Goal: Task Accomplishment & Management: Manage account settings

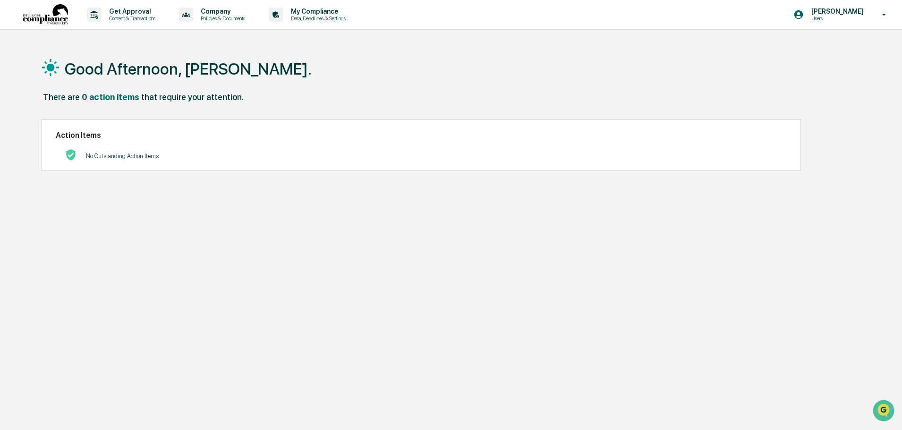
click at [300, 15] on p "Data, Deadlines & Settings" at bounding box center [316, 18] width 67 height 7
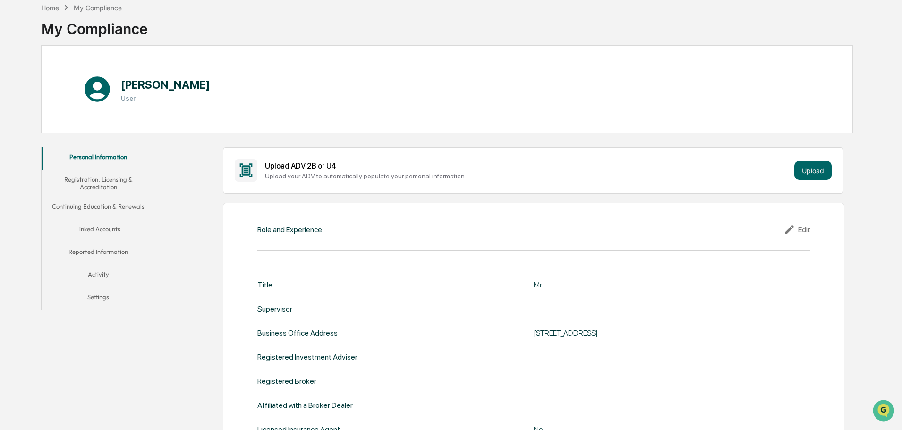
scroll to position [47, 0]
click at [130, 208] on button "Continuing Education & Renewals" at bounding box center [98, 208] width 113 height 23
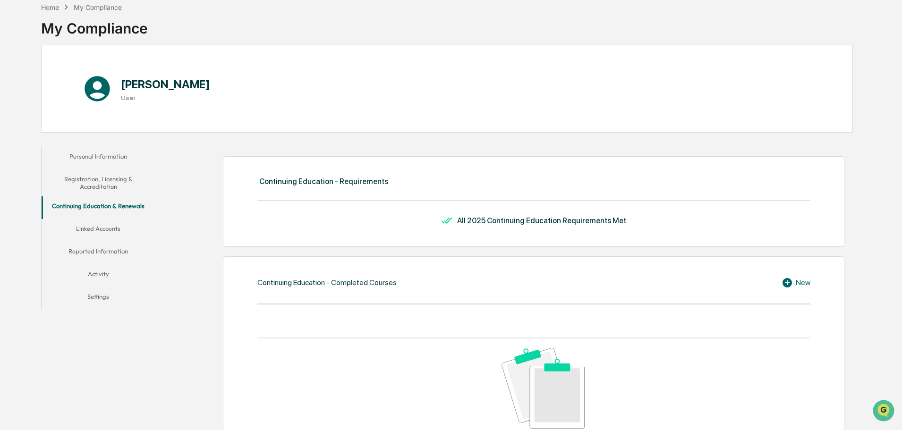
drag, startPoint x: 448, startPoint y: 222, endPoint x: 651, endPoint y: 213, distance: 202.9
click at [651, 213] on div "Continuing Education - Requirements All 2025 Continuing Education Requirements …" at bounding box center [534, 201] width 622 height 91
drag, startPoint x: 503, startPoint y: 229, endPoint x: 440, endPoint y: 225, distance: 62.9
click at [440, 225] on div "All 2025 Continuing Education Requirements Met" at bounding box center [533, 220] width 553 height 11
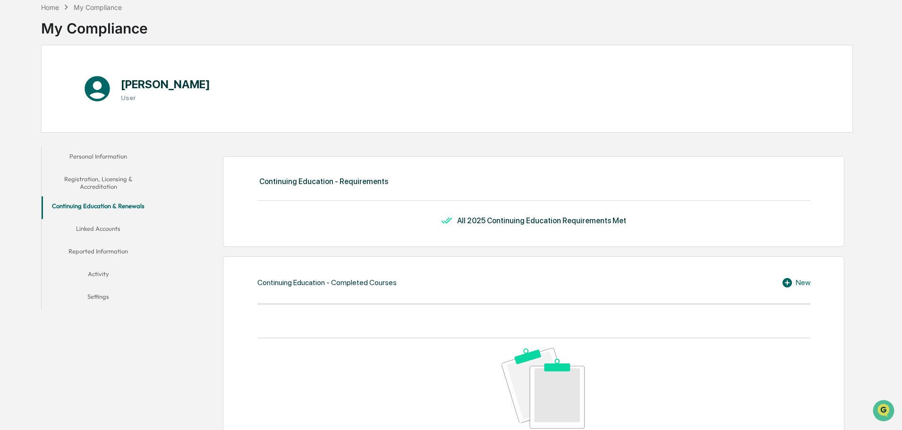
click at [441, 224] on div "All 2025 Continuing Education Requirements Met" at bounding box center [533, 220] width 553 height 11
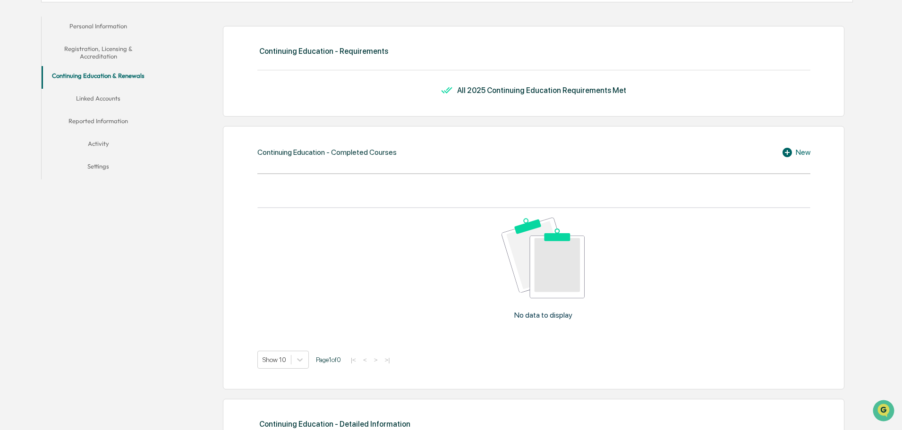
scroll to position [236, 0]
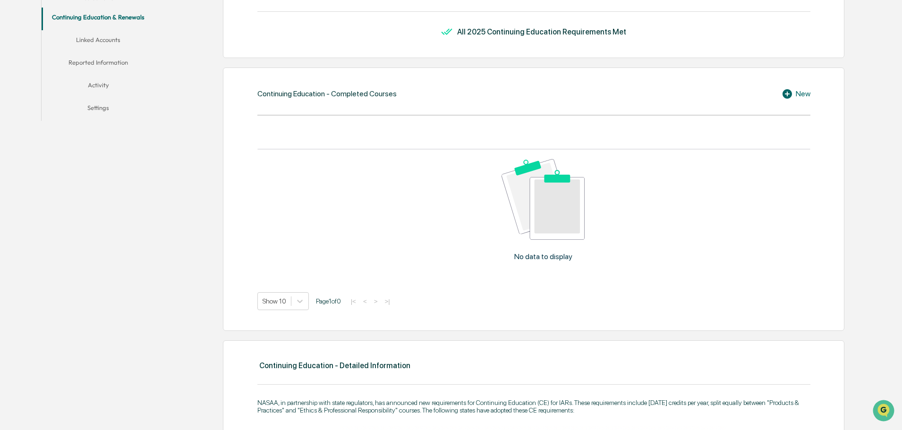
click at [797, 94] on div "New" at bounding box center [796, 93] width 29 height 11
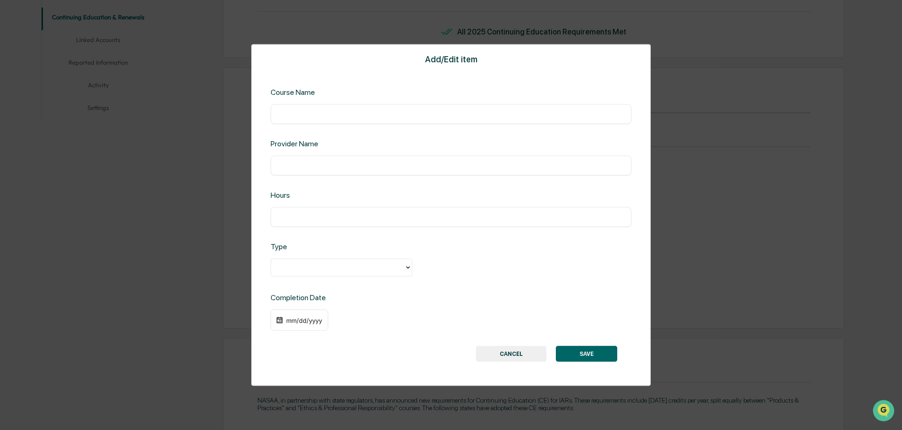
click at [408, 118] on input "text" at bounding box center [451, 113] width 347 height 9
click at [378, 94] on div "Course Name" at bounding box center [352, 91] width 163 height 9
click at [383, 114] on input "text" at bounding box center [451, 113] width 347 height 9
click at [337, 100] on div "Course Name ​" at bounding box center [451, 105] width 361 height 36
click at [328, 110] on input "text" at bounding box center [451, 113] width 347 height 9
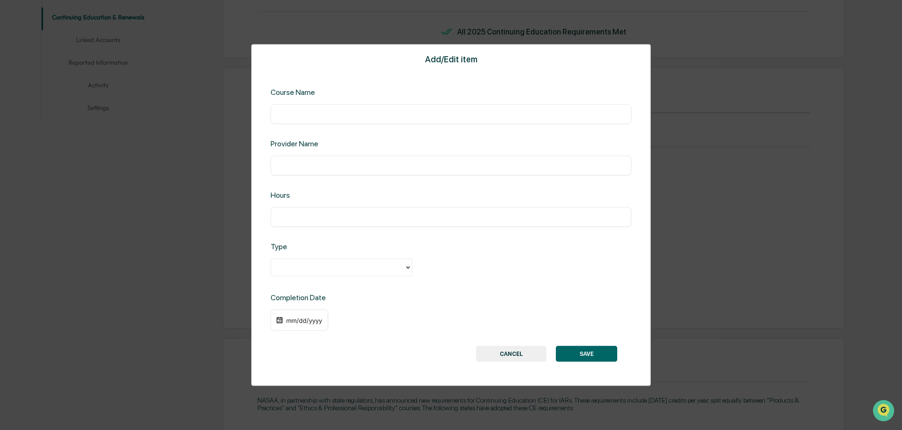
click at [507, 363] on div "Add/Edit item Course Name ​ Provider Name ​ Hours ​ Type Completion Date mm/dd/…" at bounding box center [451, 215] width 400 height 343
click at [513, 355] on button "CANCEL" at bounding box center [511, 354] width 70 height 16
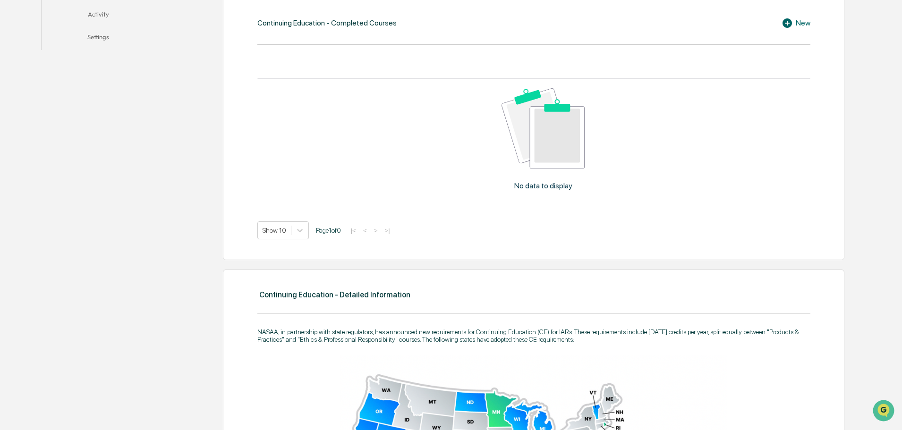
scroll to position [425, 0]
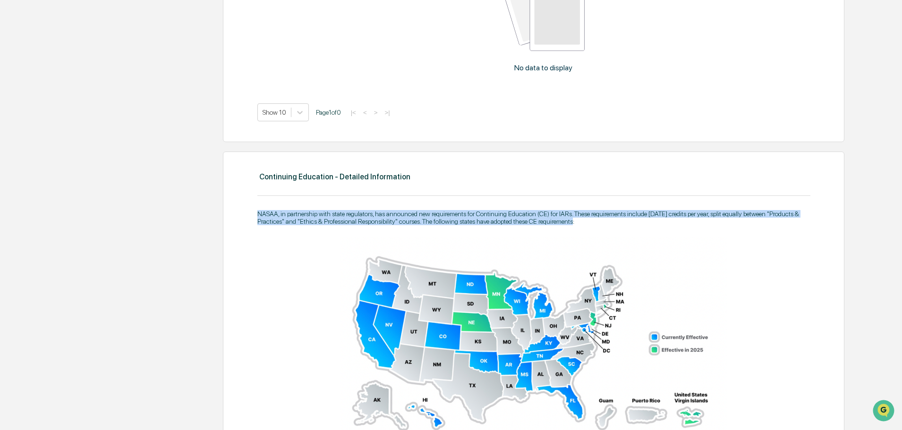
drag, startPoint x: 241, startPoint y: 204, endPoint x: 625, endPoint y: 223, distance: 383.6
click at [625, 223] on div "NASAA, in partnership with state regulators, has announced new requirements for…" at bounding box center [533, 217] width 553 height 15
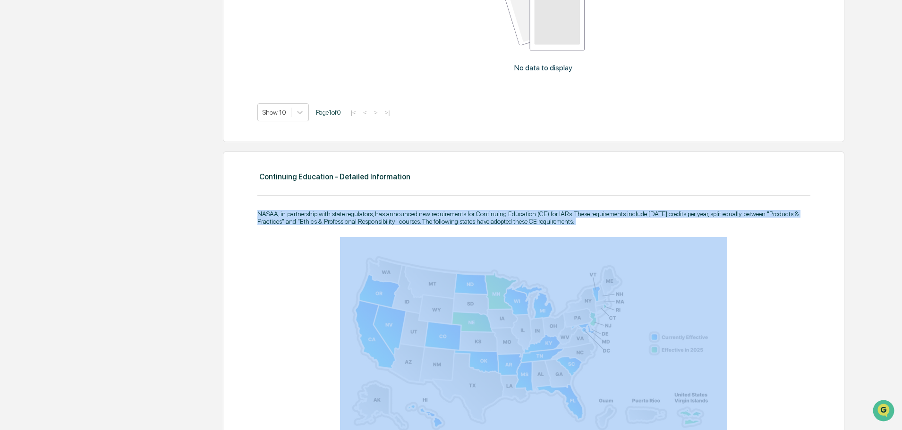
drag, startPoint x: 625, startPoint y: 223, endPoint x: 239, endPoint y: 199, distance: 386.8
drag, startPoint x: 239, startPoint y: 199, endPoint x: 641, endPoint y: 224, distance: 403.3
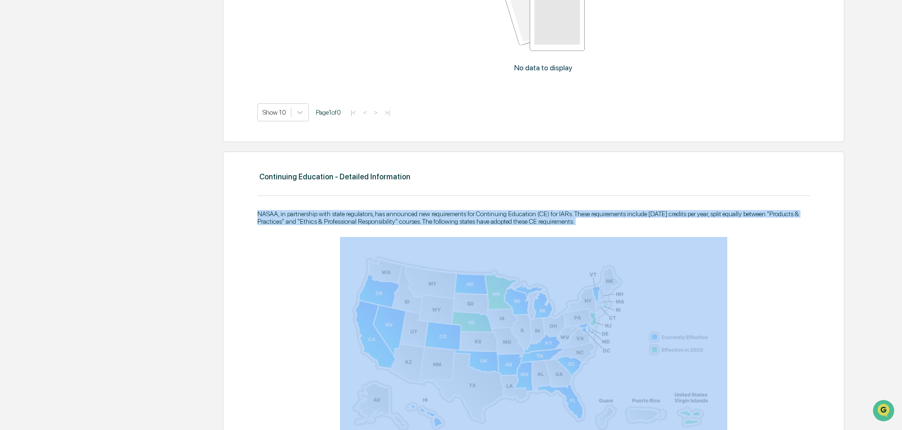
click at [641, 224] on div "NASAA, in partnership with state regulators, has announced new requirements for…" at bounding box center [533, 217] width 553 height 15
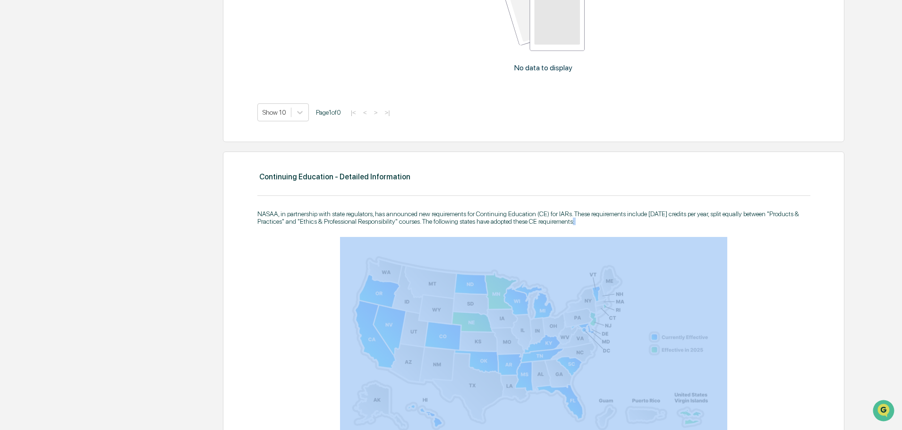
drag, startPoint x: 583, startPoint y: 233, endPoint x: 259, endPoint y: 234, distance: 323.6
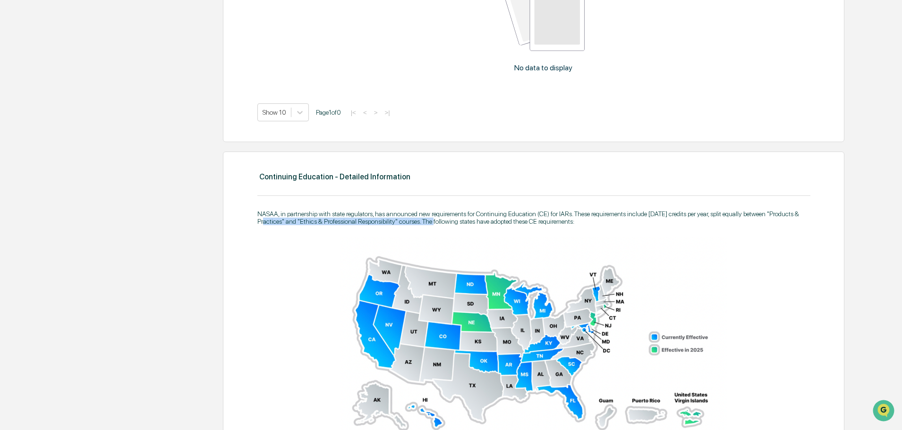
drag, startPoint x: 266, startPoint y: 218, endPoint x: 561, endPoint y: 225, distance: 295.4
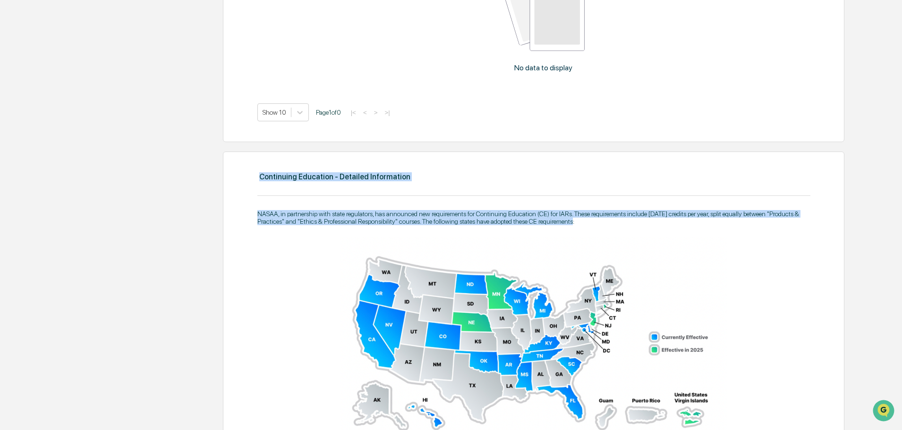
drag, startPoint x: 581, startPoint y: 224, endPoint x: 202, endPoint y: 193, distance: 380.2
click at [202, 193] on div "Continuing Education - Requirements All 2025 Continuing Education Requirements …" at bounding box center [507, 316] width 694 height 1104
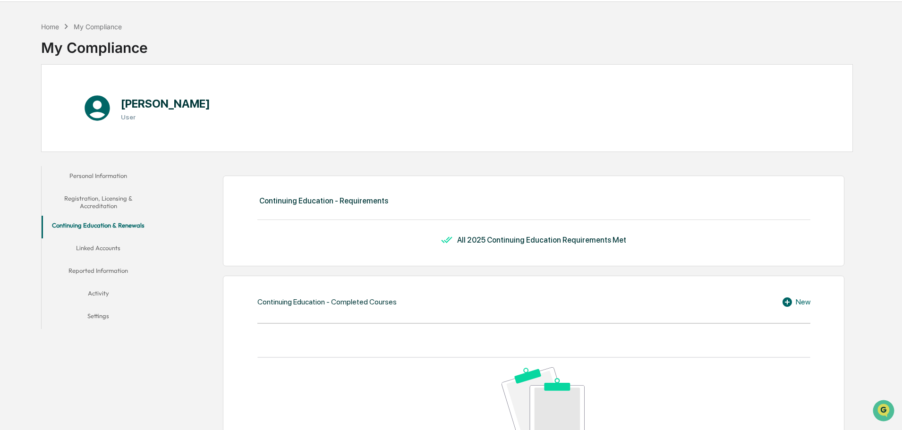
scroll to position [0, 0]
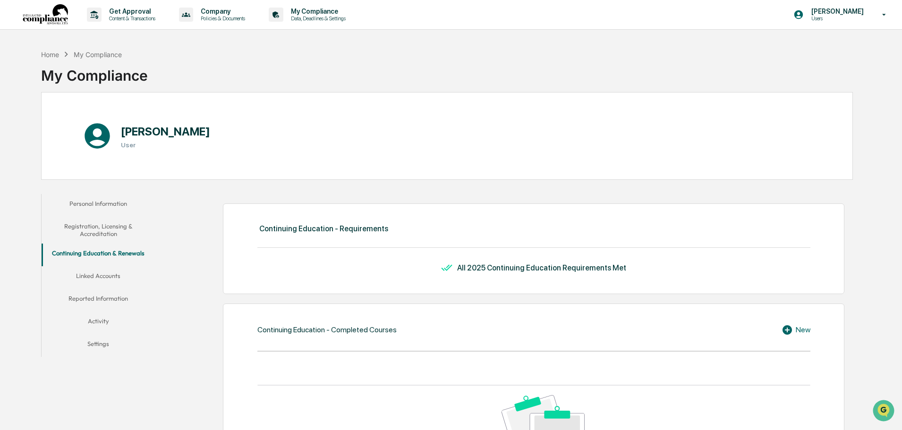
click at [107, 234] on button "Registration, Licensing & Accreditation" at bounding box center [98, 230] width 113 height 27
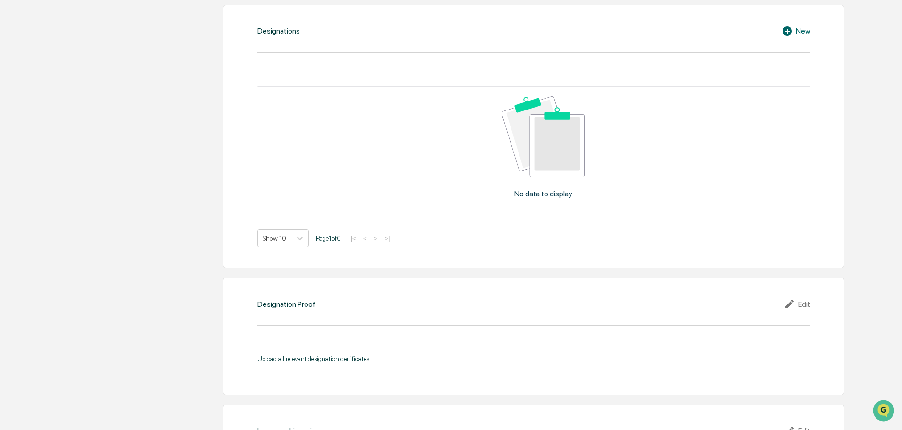
scroll to position [756, 0]
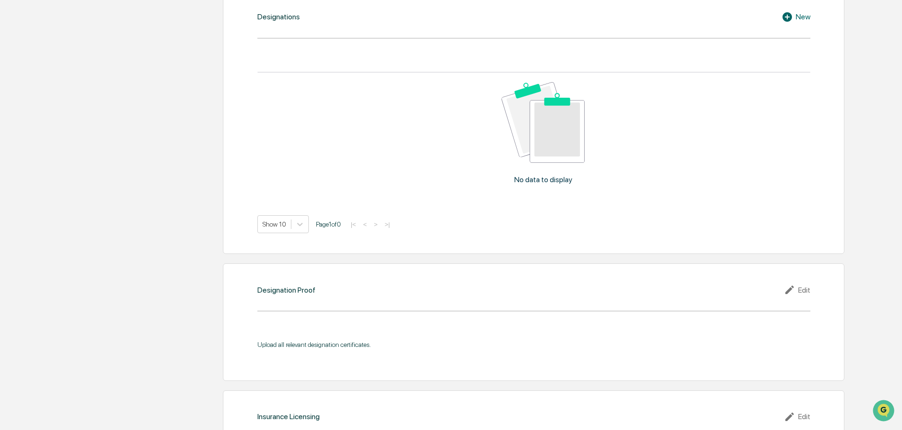
click at [784, 17] on icon at bounding box center [787, 16] width 9 height 9
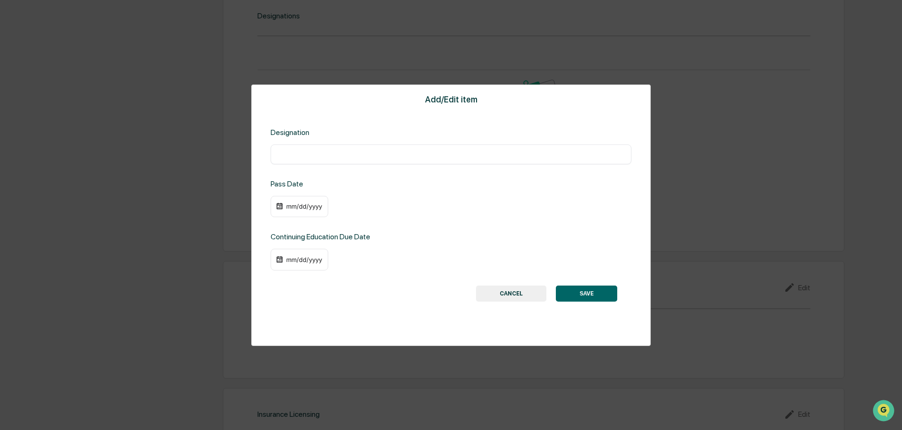
click at [400, 153] on input "text" at bounding box center [451, 154] width 347 height 9
type input "**********"
click at [300, 208] on div "mm/dd/yyyy" at bounding box center [304, 207] width 38 height 8
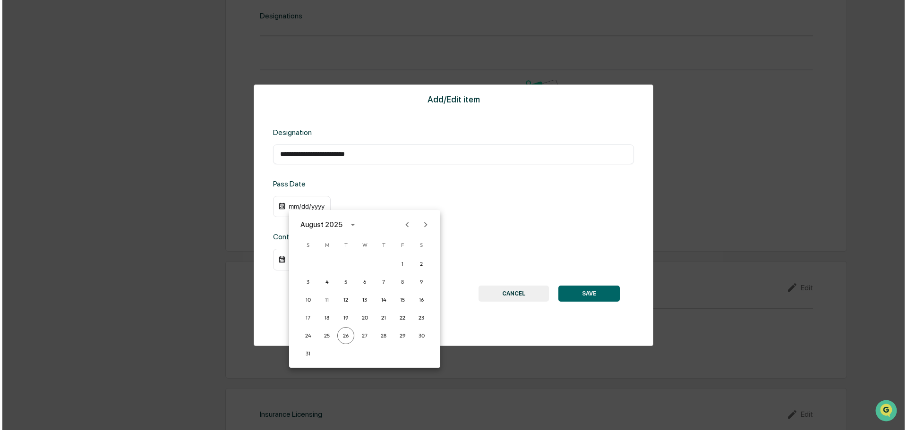
scroll to position [757, 0]
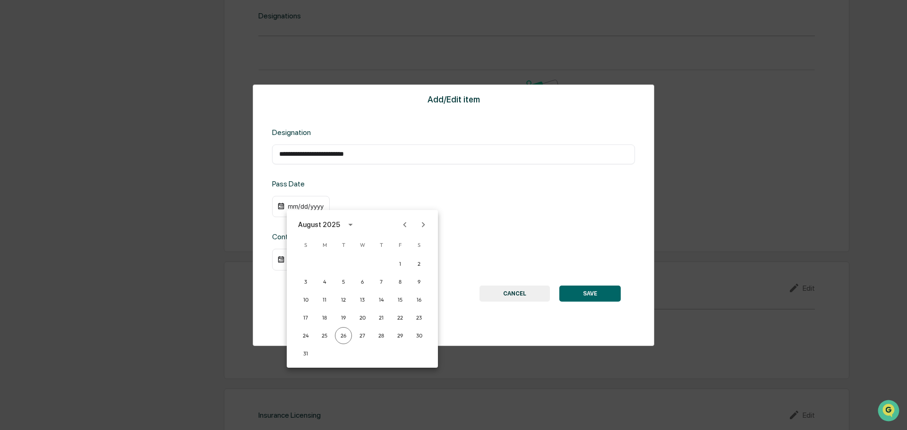
click at [410, 224] on button "Previous month" at bounding box center [405, 225] width 18 height 18
click at [410, 224] on icon "Previous month" at bounding box center [405, 225] width 10 height 10
click at [409, 224] on icon "Previous month" at bounding box center [405, 225] width 10 height 10
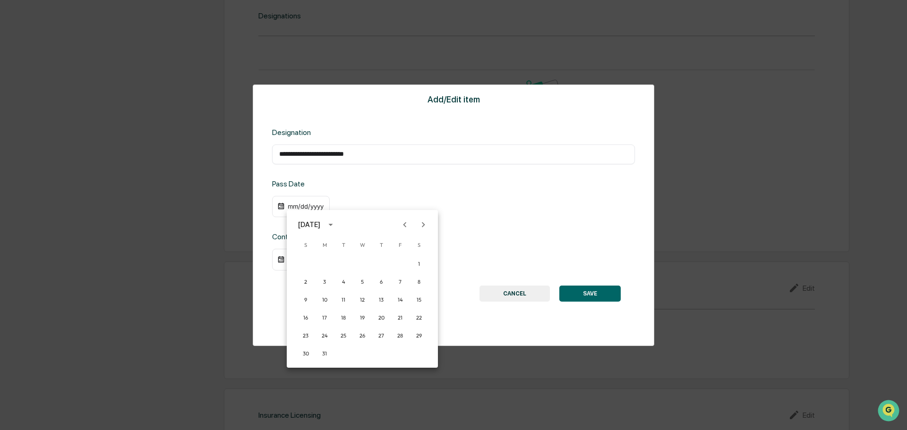
click at [409, 224] on icon "Previous month" at bounding box center [405, 225] width 10 height 10
click at [408, 224] on icon "Previous month" at bounding box center [405, 225] width 10 height 10
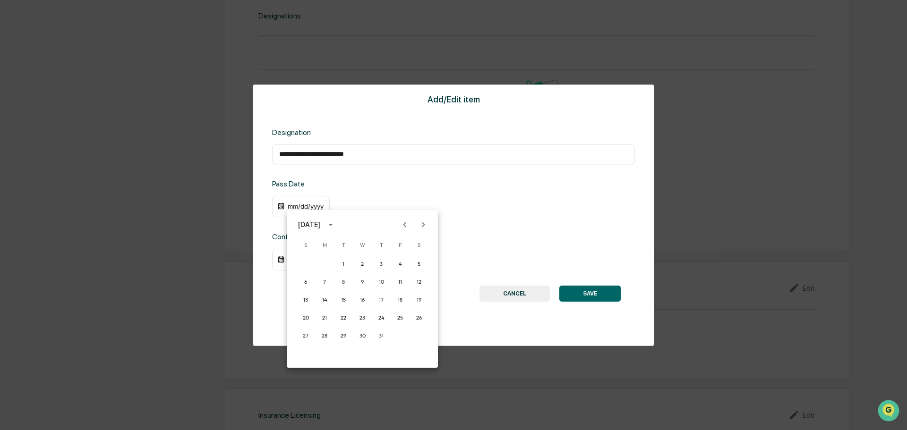
click at [408, 224] on icon "Previous month" at bounding box center [405, 225] width 10 height 10
click at [345, 300] on button "17" at bounding box center [343, 300] width 17 height 17
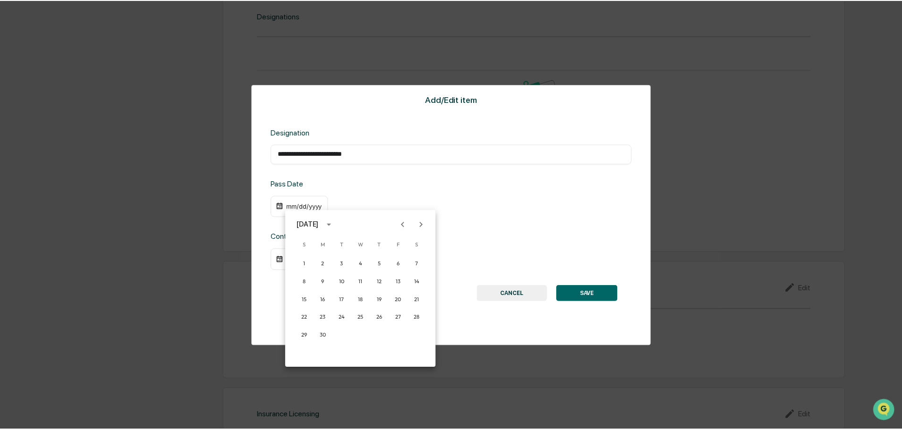
scroll to position [756, 0]
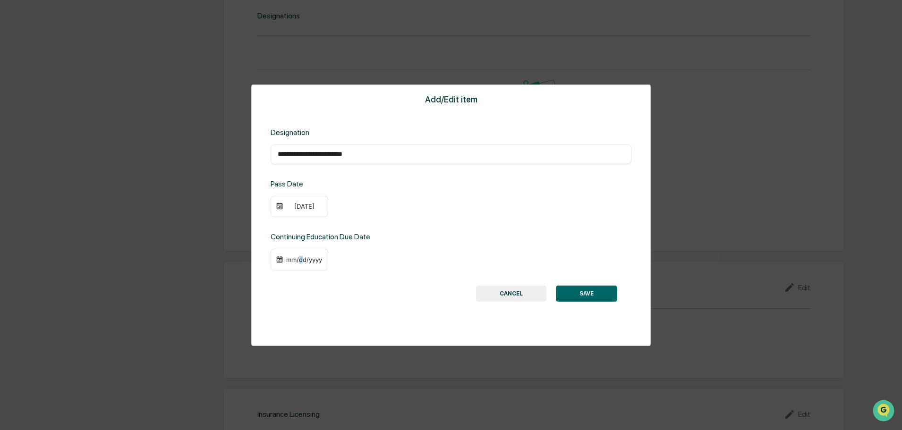
click at [300, 258] on div "mm/dd/yyyy" at bounding box center [304, 260] width 38 height 8
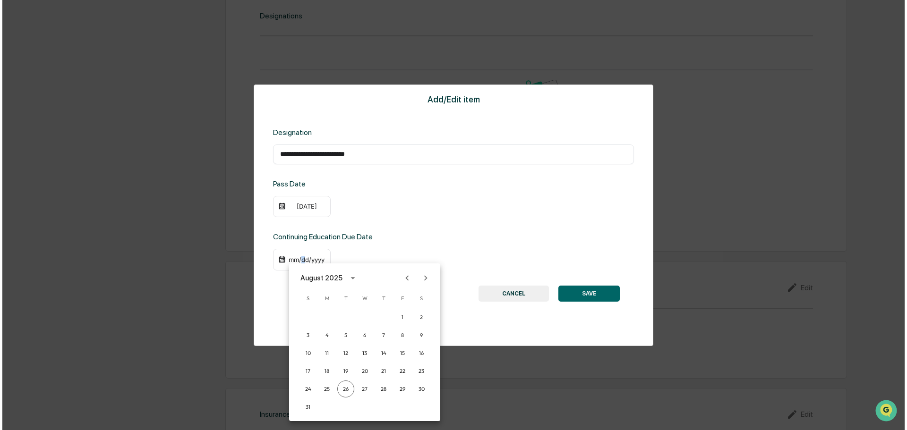
scroll to position [757, 0]
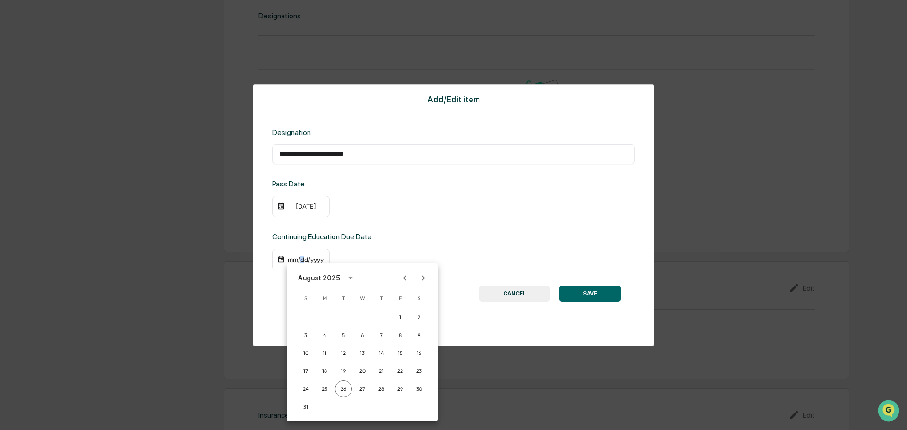
click at [428, 275] on icon "Next month" at bounding box center [423, 278] width 10 height 10
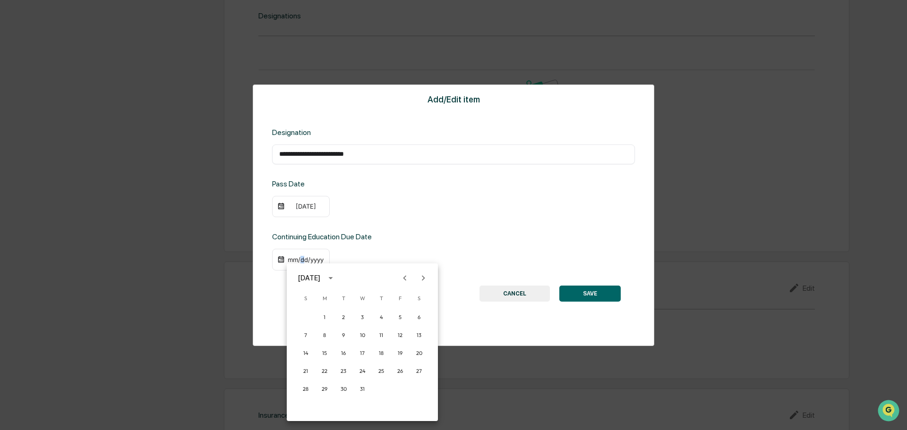
click at [428, 275] on icon "Next month" at bounding box center [423, 278] width 10 height 10
click at [427, 275] on icon "Next month" at bounding box center [423, 278] width 10 height 10
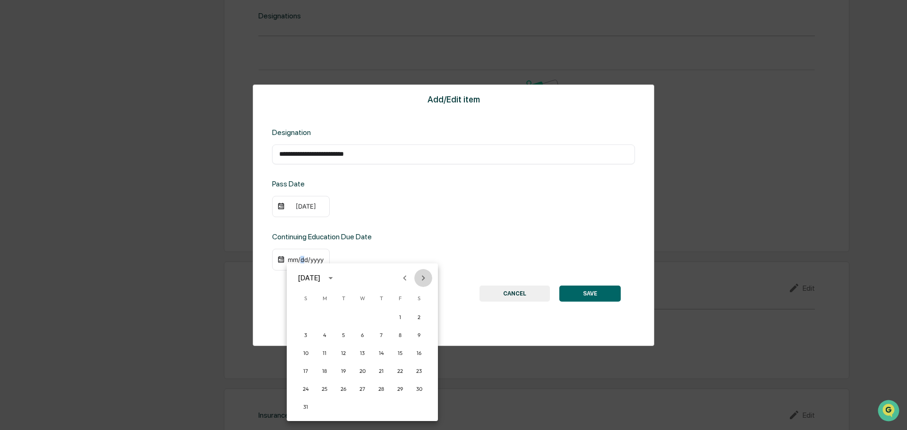
click at [427, 275] on icon "Next month" at bounding box center [423, 278] width 10 height 10
click at [428, 275] on icon "Next month" at bounding box center [423, 278] width 10 height 10
click at [429, 275] on button "Next month" at bounding box center [423, 278] width 18 height 18
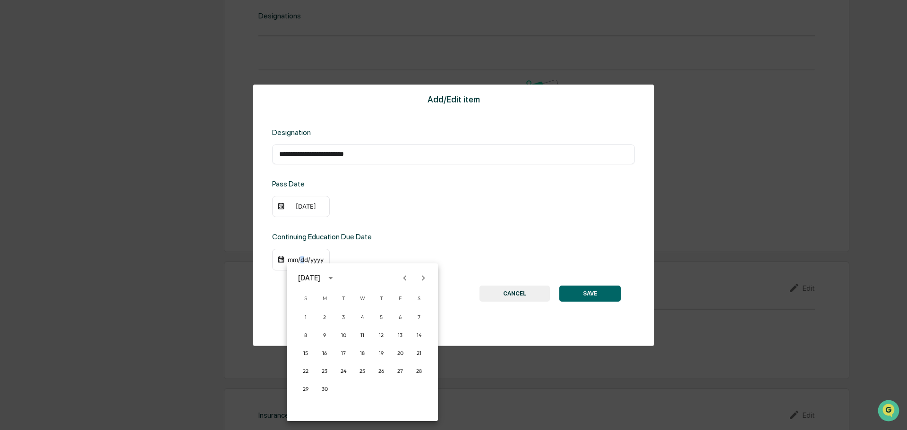
click at [429, 275] on button "Next month" at bounding box center [423, 278] width 18 height 18
click at [412, 277] on button "Previous month" at bounding box center [405, 278] width 18 height 18
click at [320, 386] on button "30" at bounding box center [324, 389] width 17 height 17
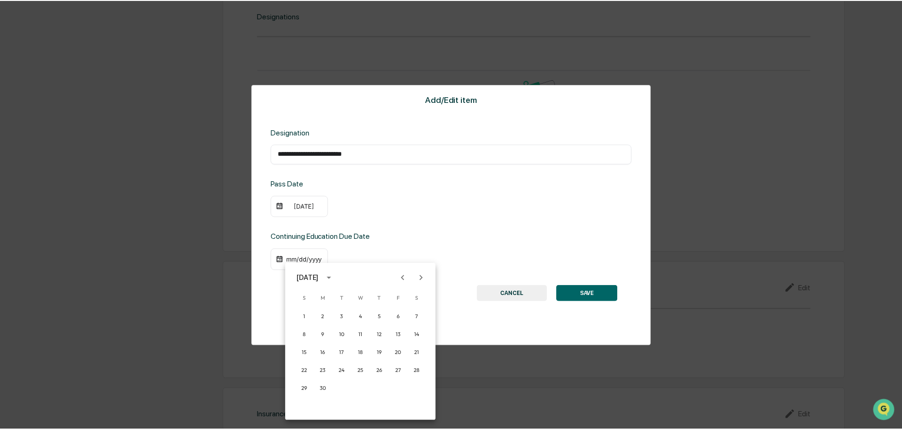
scroll to position [756, 0]
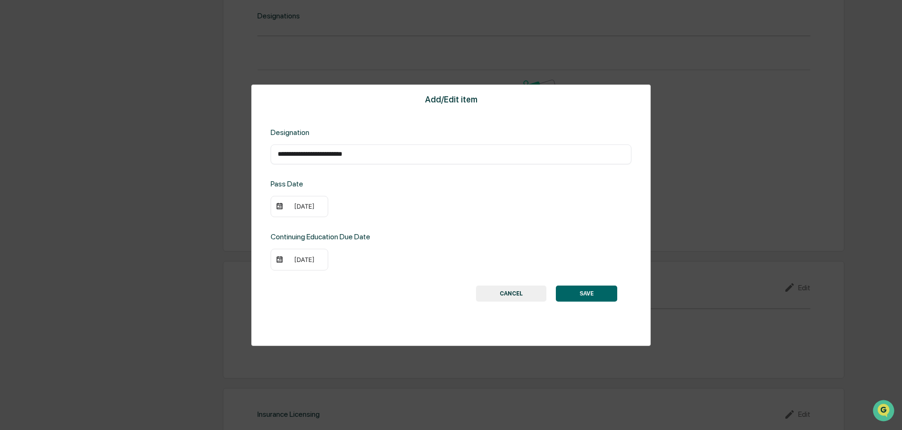
click at [424, 245] on div "Continuing Education Due Date [DATE]" at bounding box center [451, 251] width 361 height 38
click at [582, 297] on button "SAVE" at bounding box center [586, 294] width 61 height 16
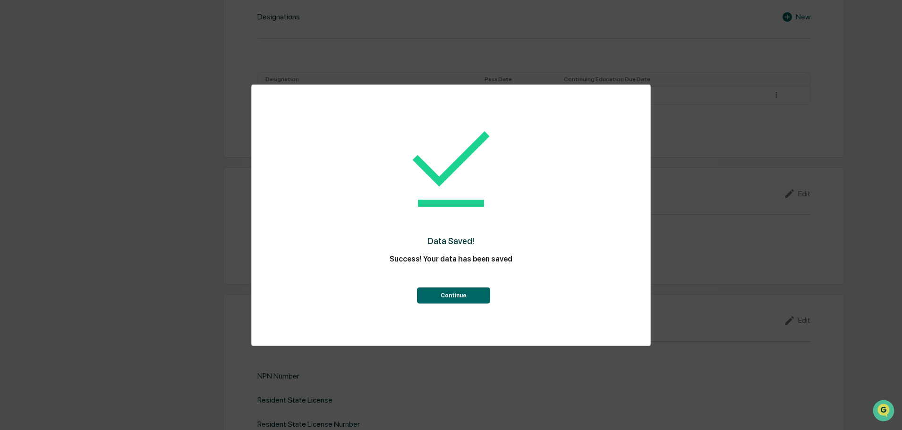
click at [476, 294] on button "Continue" at bounding box center [453, 296] width 73 height 16
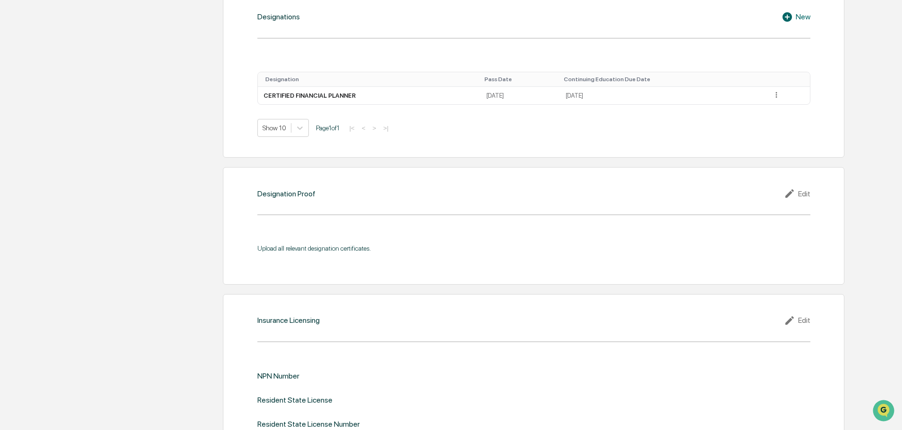
click at [226, 249] on div "Designation Proof Edit Upload all relevant designation certificates." at bounding box center [534, 226] width 622 height 118
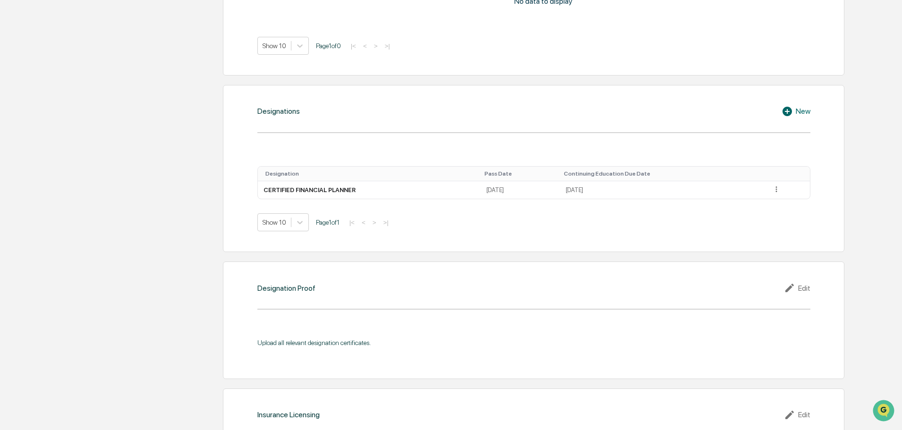
scroll to position [850, 0]
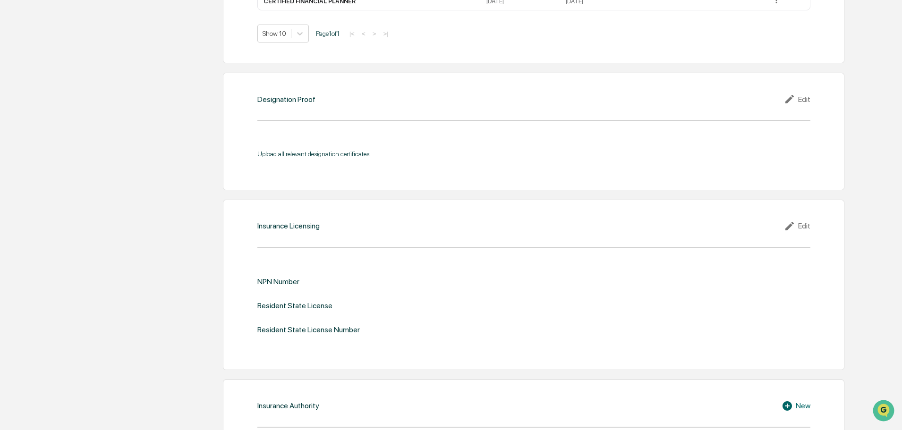
click at [799, 99] on div "Edit" at bounding box center [797, 99] width 26 height 11
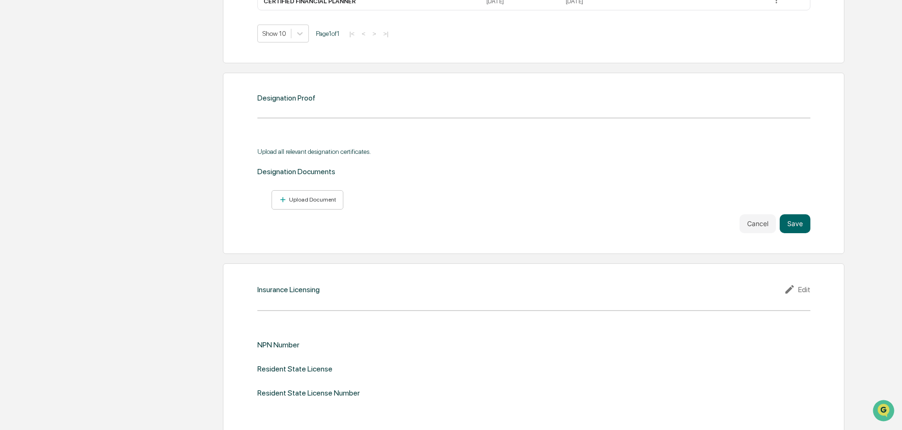
click at [310, 199] on div "Upload Document" at bounding box center [311, 200] width 49 height 7
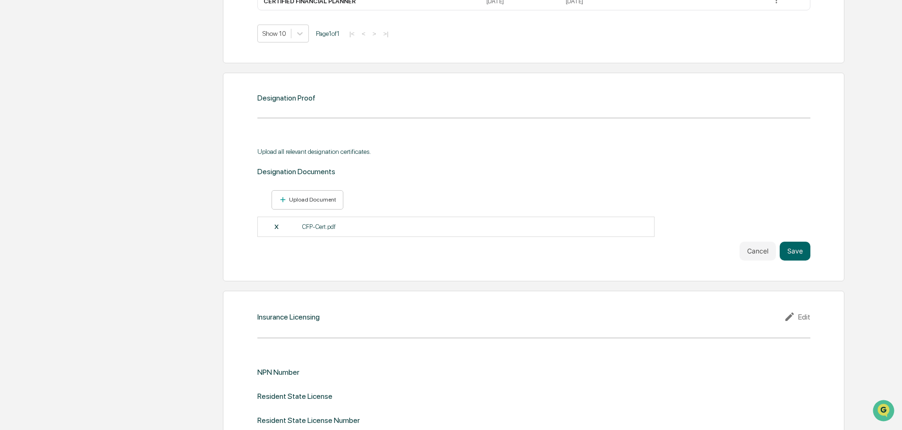
click at [801, 249] on button "Save" at bounding box center [795, 251] width 31 height 19
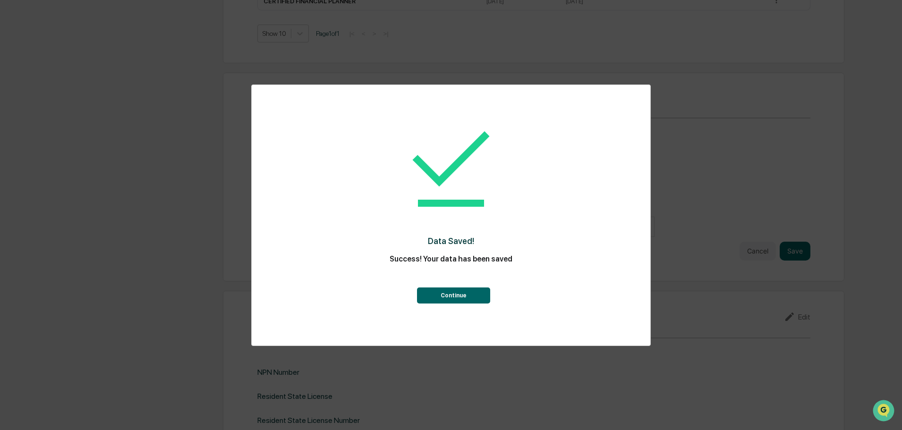
click at [478, 296] on button "Continue" at bounding box center [453, 296] width 73 height 16
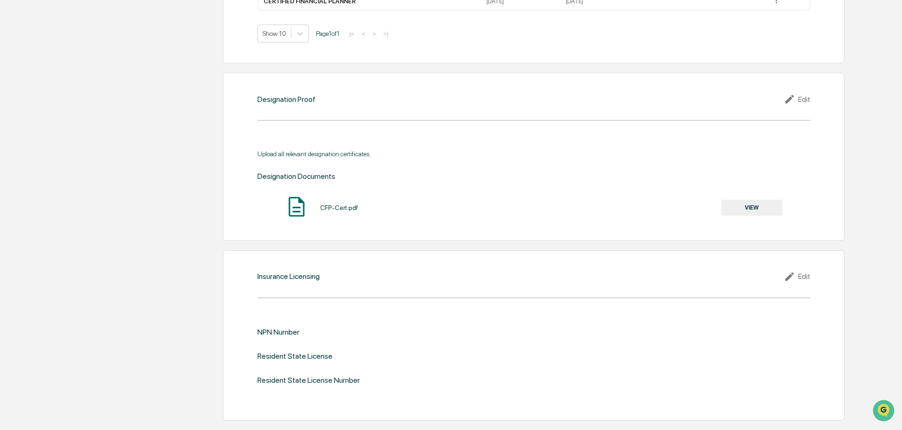
click at [794, 103] on icon at bounding box center [791, 99] width 14 height 11
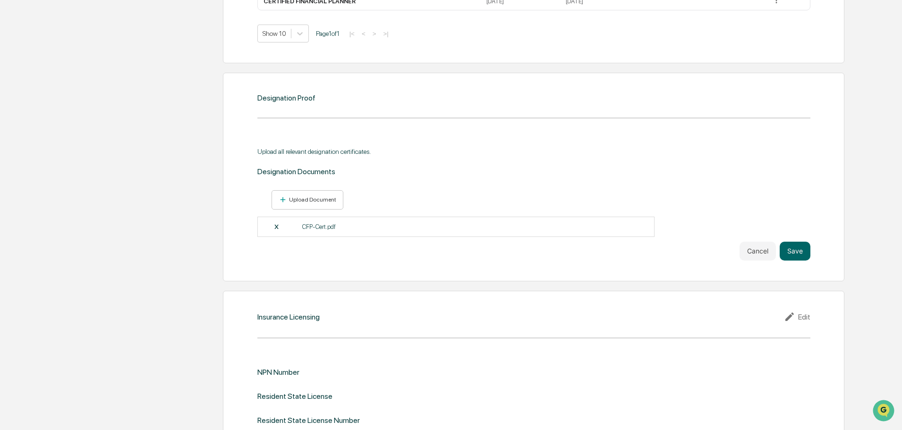
click at [319, 203] on div "Upload Document" at bounding box center [311, 200] width 49 height 7
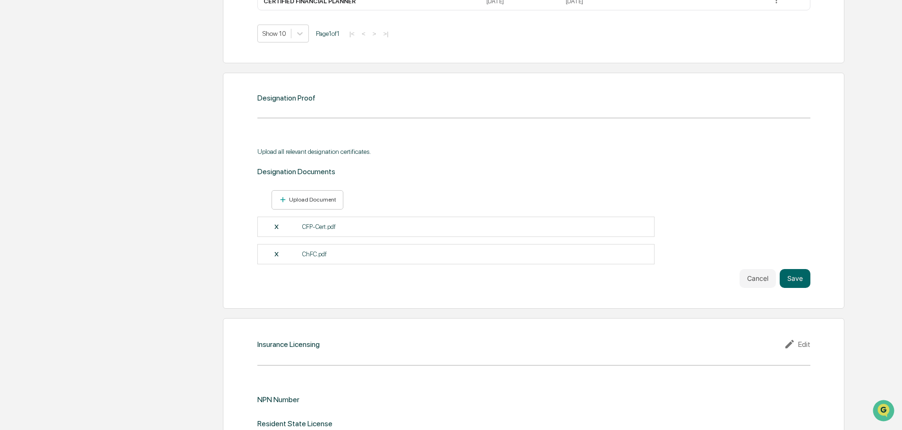
click at [311, 252] on p "ChFC.pdf" at bounding box center [314, 254] width 25 height 7
click at [277, 254] on div "X" at bounding box center [288, 254] width 28 height 9
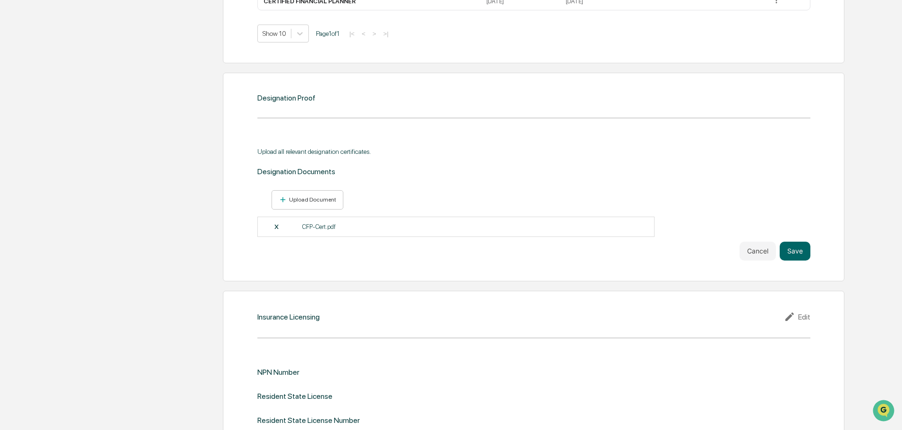
click at [313, 199] on div "Upload Document" at bounding box center [311, 200] width 49 height 7
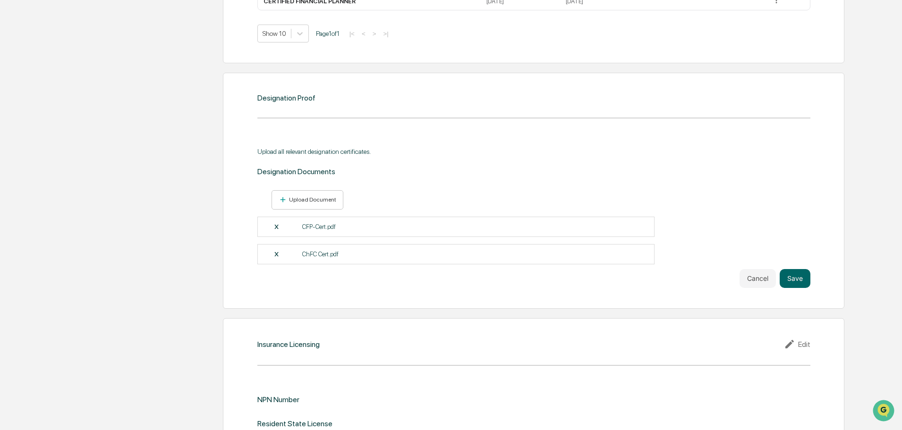
click at [793, 275] on button "Save" at bounding box center [795, 278] width 31 height 19
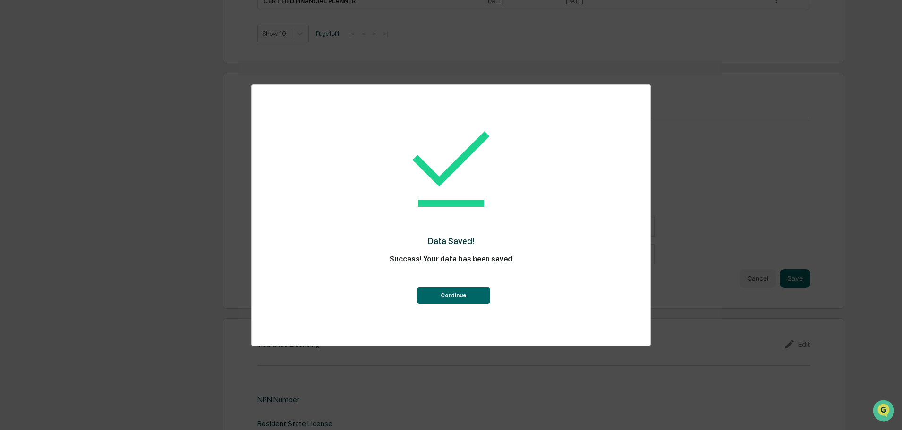
click at [433, 295] on button "Continue" at bounding box center [453, 296] width 73 height 16
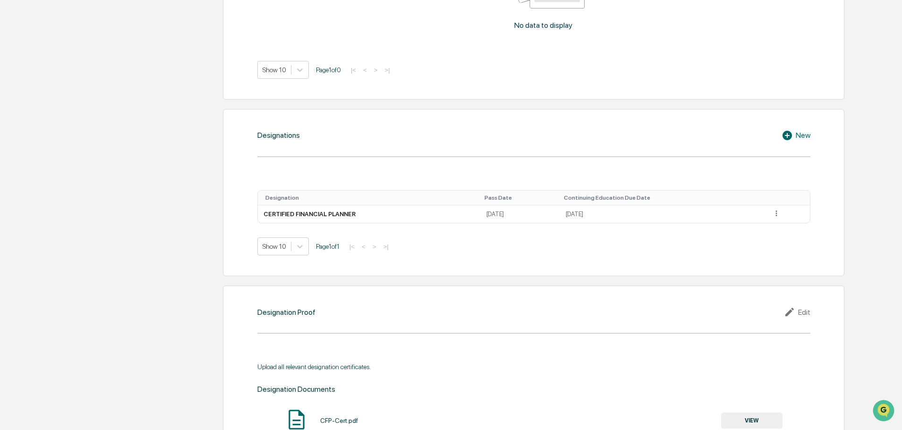
scroll to position [624, 0]
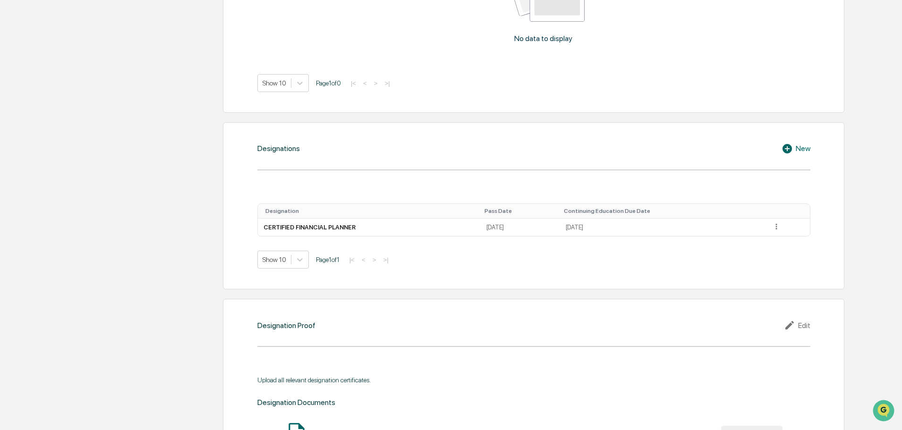
click at [797, 145] on div "New" at bounding box center [796, 148] width 29 height 11
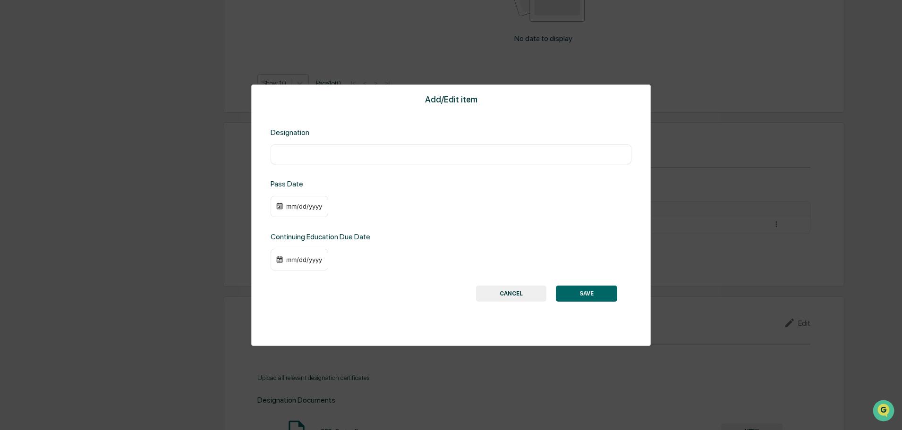
click at [354, 146] on div "​" at bounding box center [451, 155] width 361 height 20
click at [355, 151] on input "text" at bounding box center [451, 154] width 347 height 9
type input "****"
click at [295, 200] on div "mm/dd/yyyy" at bounding box center [300, 207] width 58 height 22
click at [295, 206] on div "mm/dd/yyyy" at bounding box center [304, 207] width 38 height 8
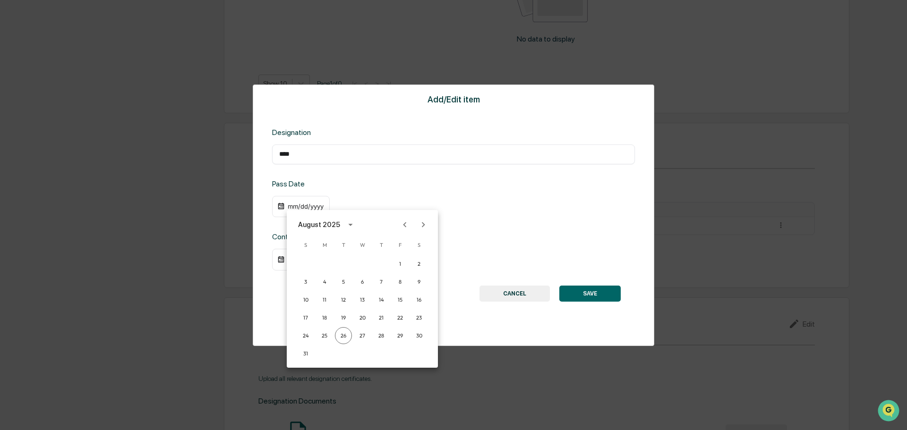
click at [279, 206] on div at bounding box center [453, 215] width 907 height 430
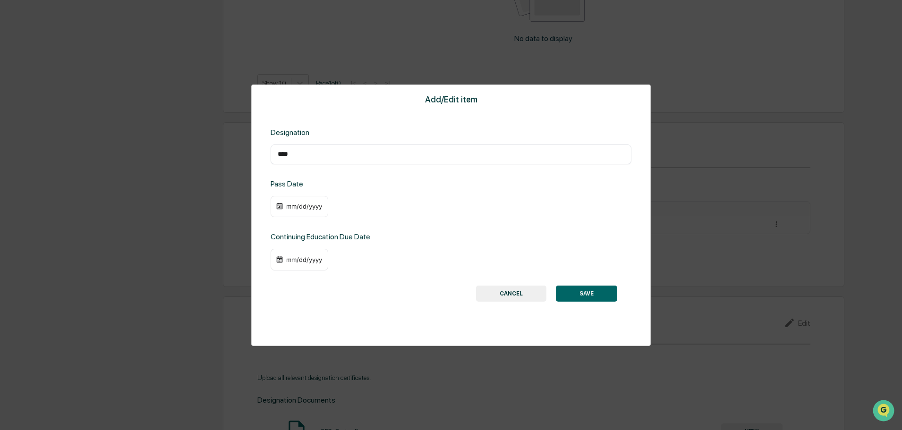
click at [294, 208] on div "mm/dd/yyyy" at bounding box center [304, 207] width 38 height 8
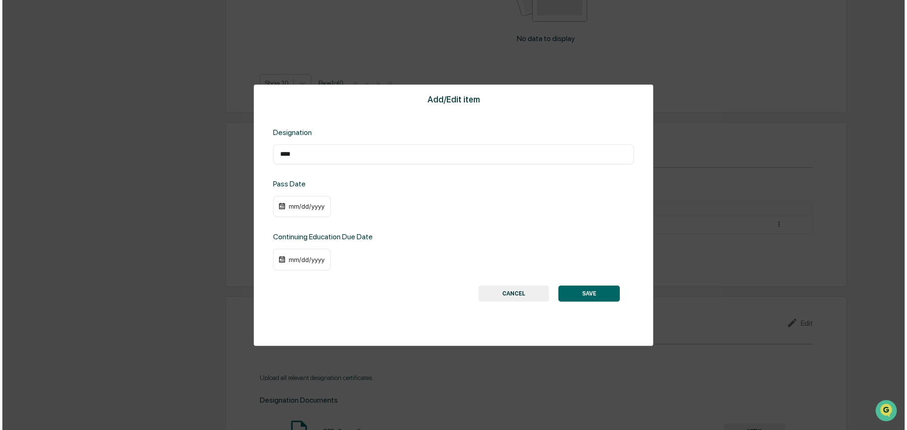
scroll to position [625, 0]
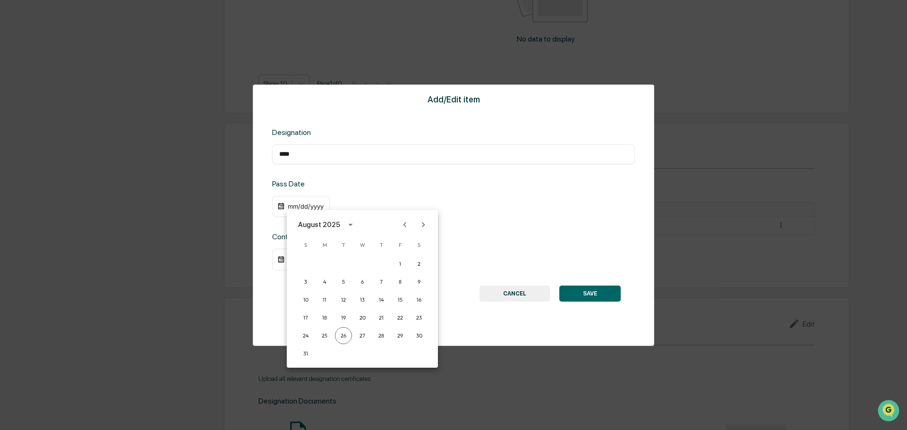
click at [403, 223] on icon "Previous month" at bounding box center [405, 225] width 10 height 10
click at [402, 223] on icon "Previous month" at bounding box center [405, 225] width 10 height 10
click at [320, 222] on div "[DATE]" at bounding box center [309, 225] width 22 height 10
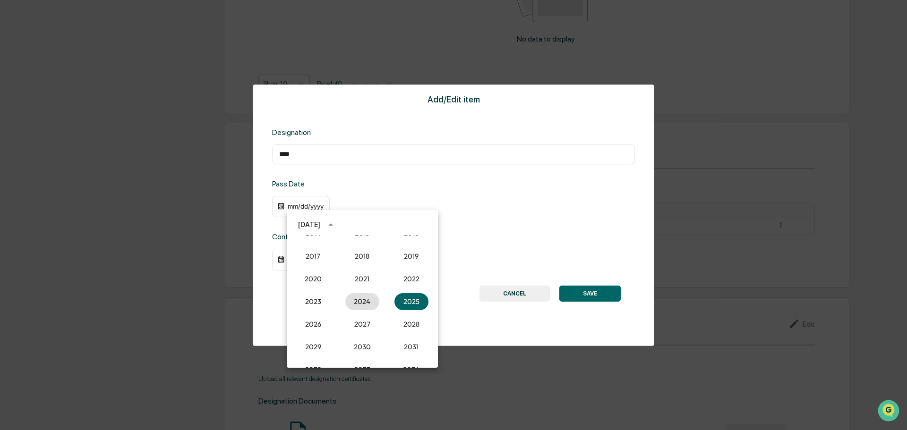
click at [355, 298] on button "2024" at bounding box center [362, 301] width 34 height 17
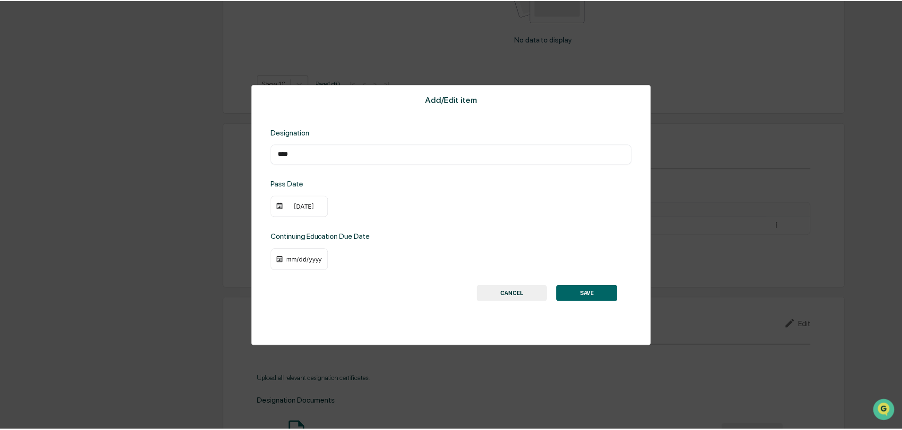
scroll to position [624, 0]
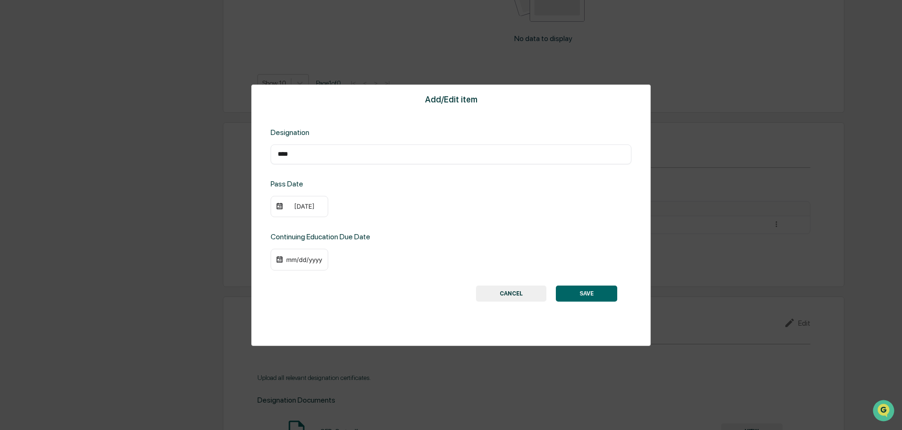
click at [293, 207] on div "[DATE]" at bounding box center [304, 207] width 38 height 8
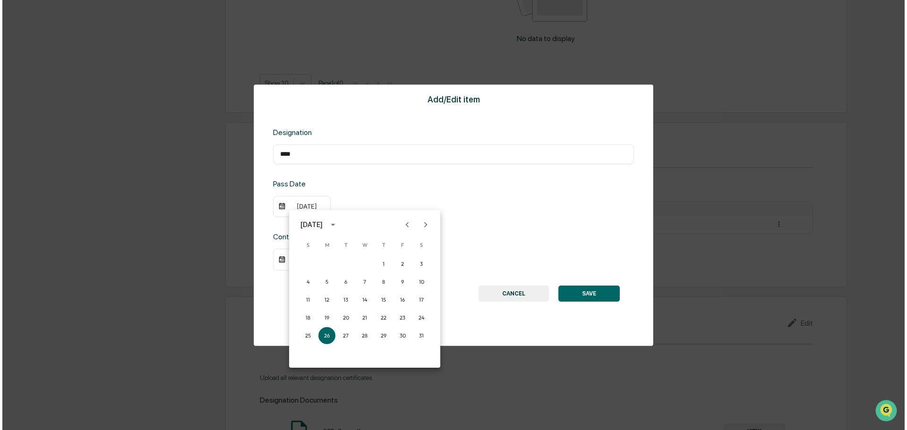
scroll to position [625, 0]
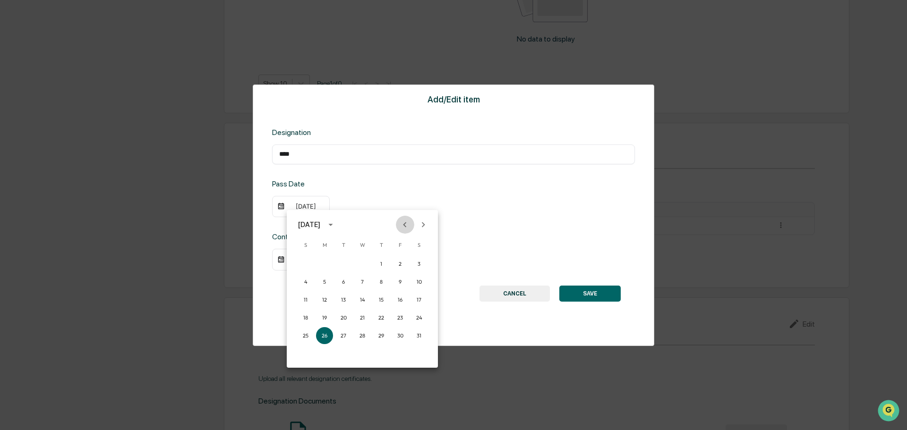
click at [400, 225] on icon "Previous month" at bounding box center [405, 225] width 10 height 10
click at [399, 225] on button "Previous month" at bounding box center [405, 225] width 18 height 18
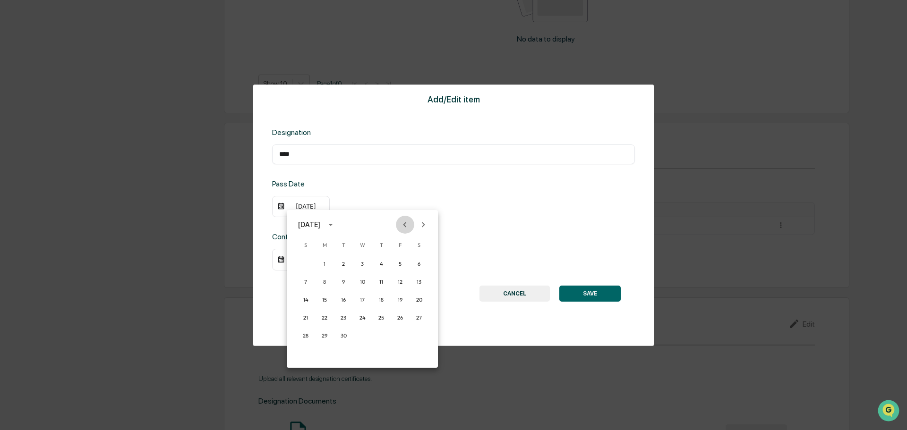
click at [399, 225] on button "Previous month" at bounding box center [405, 225] width 18 height 18
click at [381, 264] on button "1" at bounding box center [381, 264] width 17 height 17
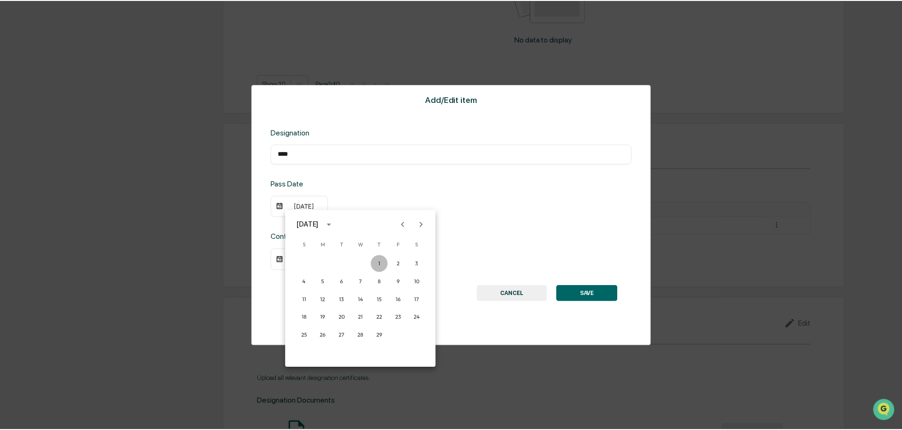
scroll to position [624, 0]
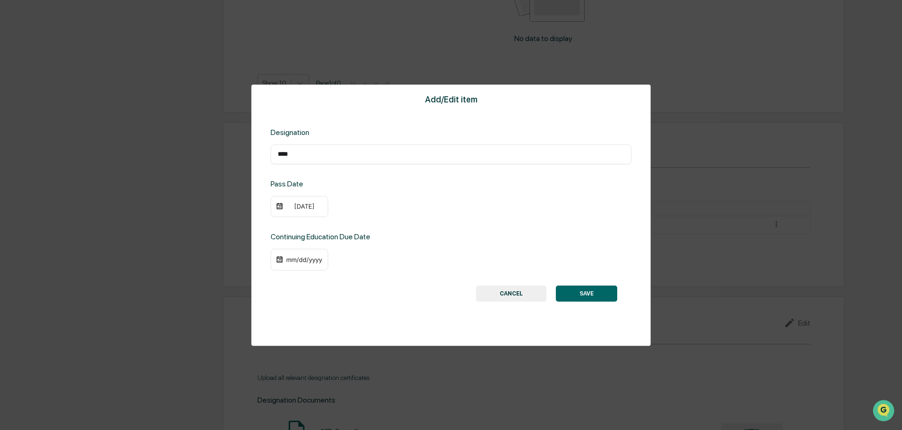
click at [305, 265] on div "mm/dd/yyyy" at bounding box center [300, 260] width 58 height 22
click at [287, 259] on div "mm/dd/yyyy" at bounding box center [304, 260] width 38 height 8
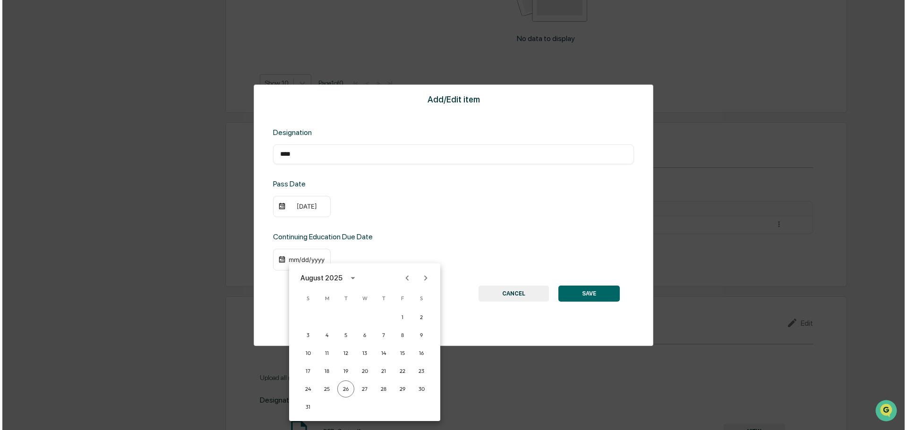
scroll to position [625, 0]
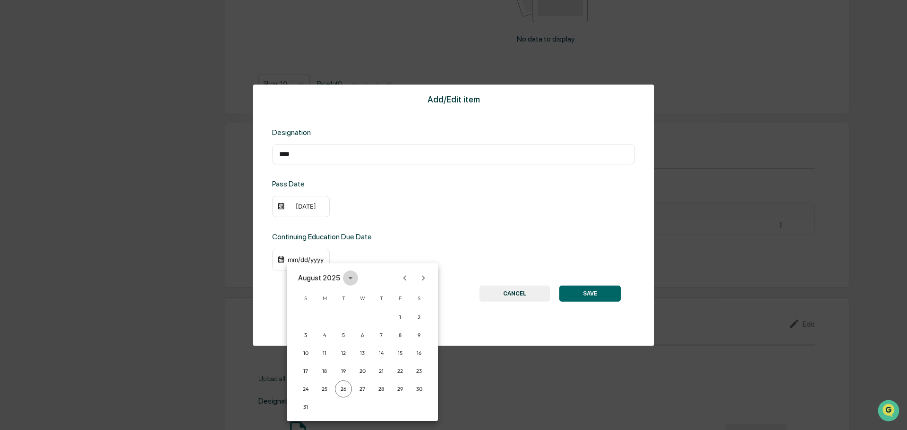
click at [345, 283] on icon "calendar view is open, switch to year view" at bounding box center [350, 278] width 10 height 10
click at [308, 369] on button "2026" at bounding box center [313, 377] width 34 height 17
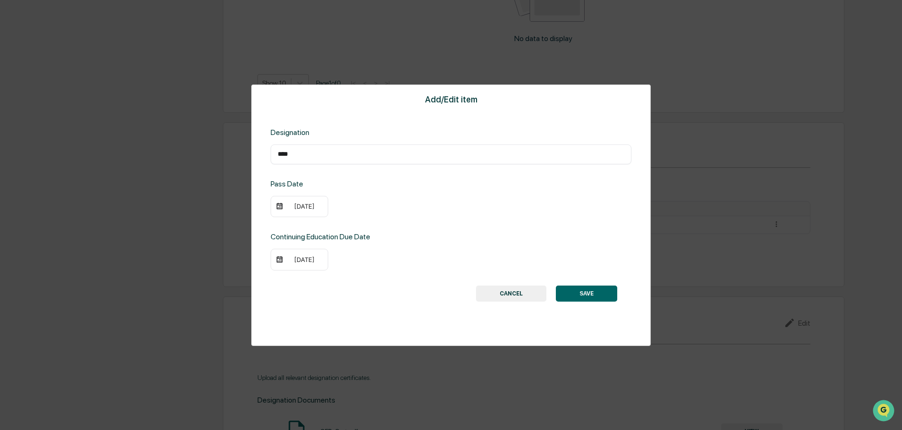
click at [313, 263] on div "[DATE]" at bounding box center [304, 260] width 38 height 8
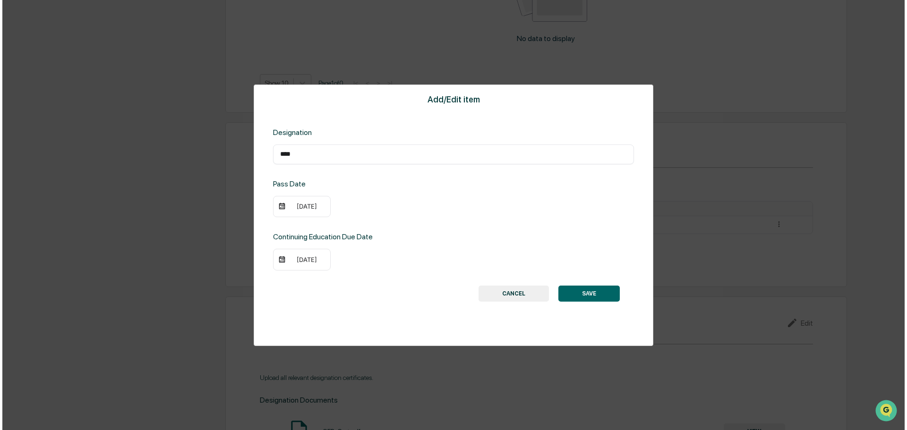
scroll to position [625, 0]
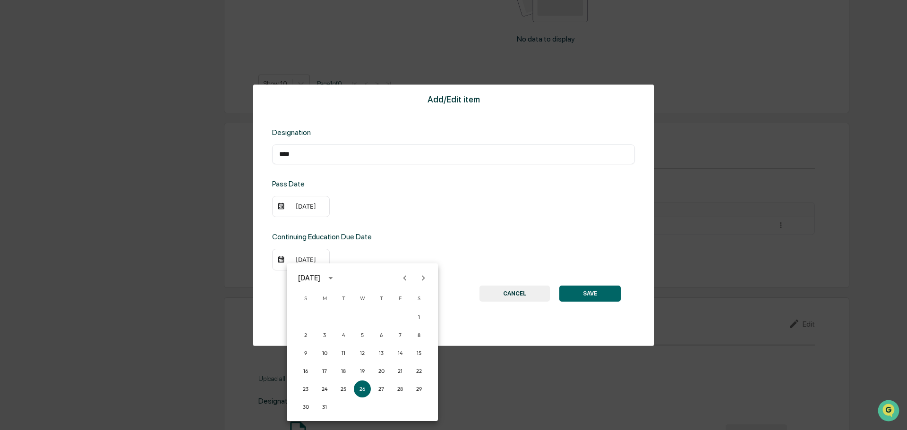
click at [419, 278] on icon "Next month" at bounding box center [423, 278] width 10 height 10
click at [386, 386] on button "31" at bounding box center [381, 389] width 17 height 17
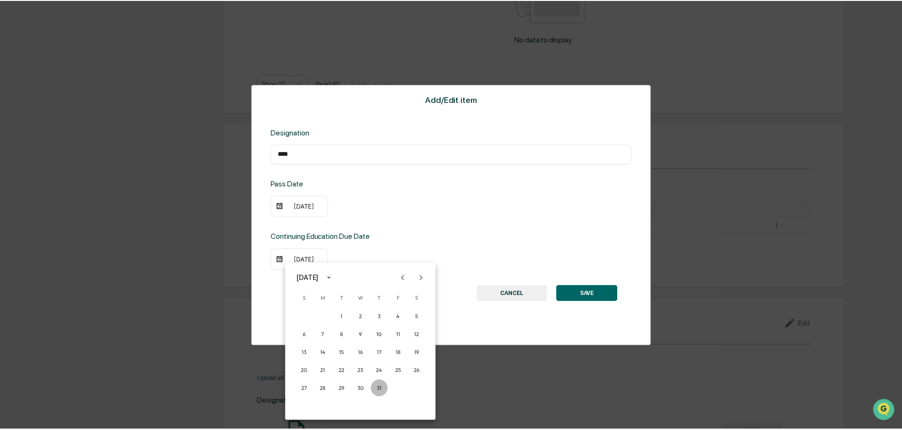
scroll to position [624, 0]
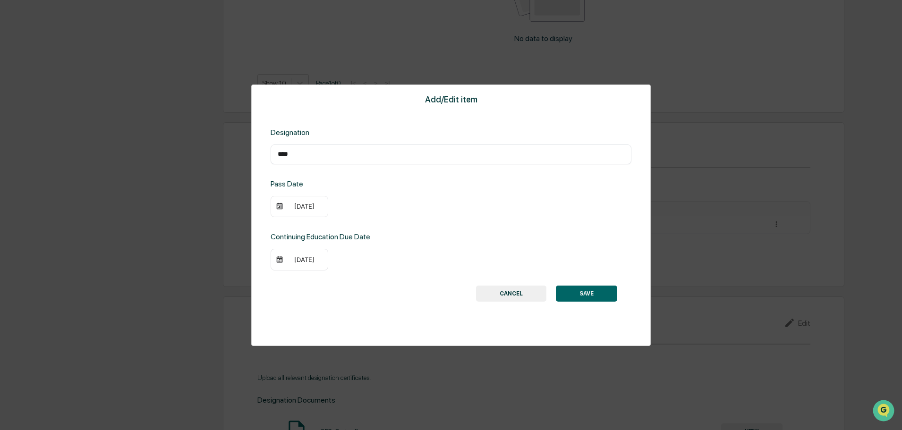
click at [578, 297] on button "SAVE" at bounding box center [586, 294] width 61 height 16
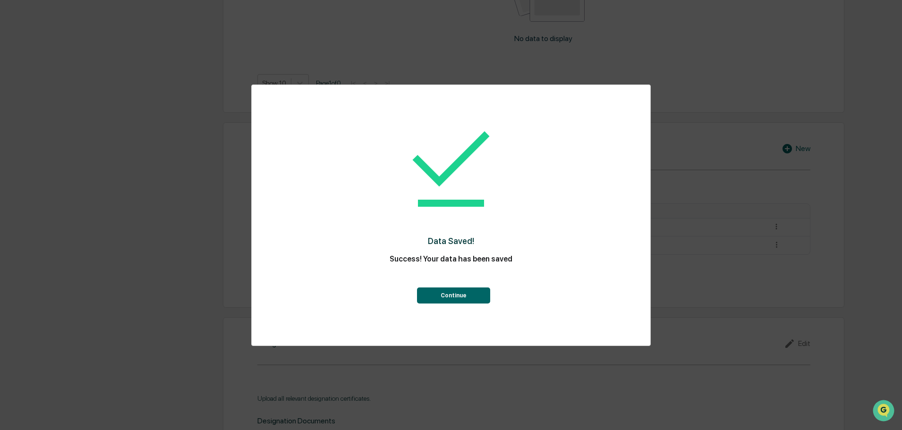
click at [448, 293] on button "Continue" at bounding box center [453, 296] width 73 height 16
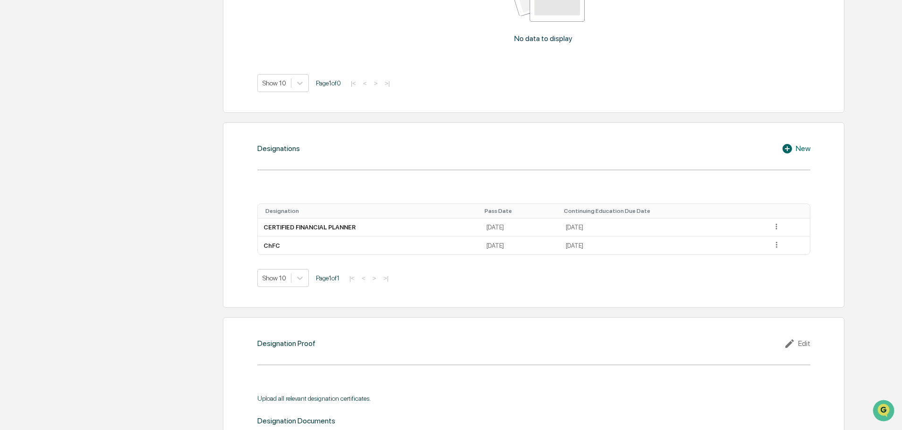
click at [141, 223] on div "Personal Information Registration, Licensing & Accreditation Continuing Educati…" at bounding box center [447, 266] width 812 height 1403
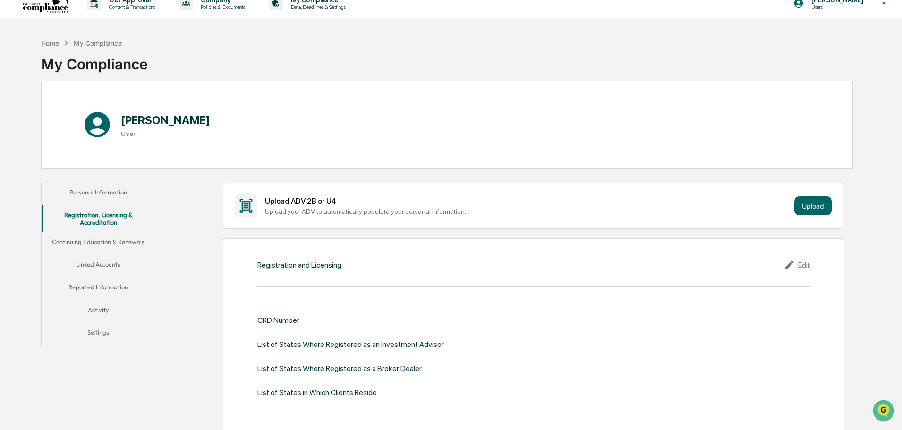
scroll to position [10, 0]
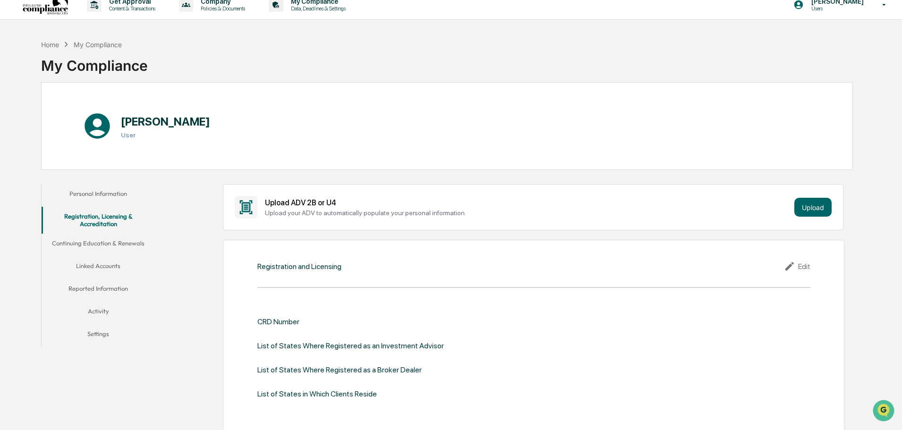
click at [792, 257] on div "Registration and Licensing Edit CRD Number List of States Where Registered as a…" at bounding box center [534, 337] width 622 height 195
click at [797, 262] on icon at bounding box center [791, 266] width 14 height 11
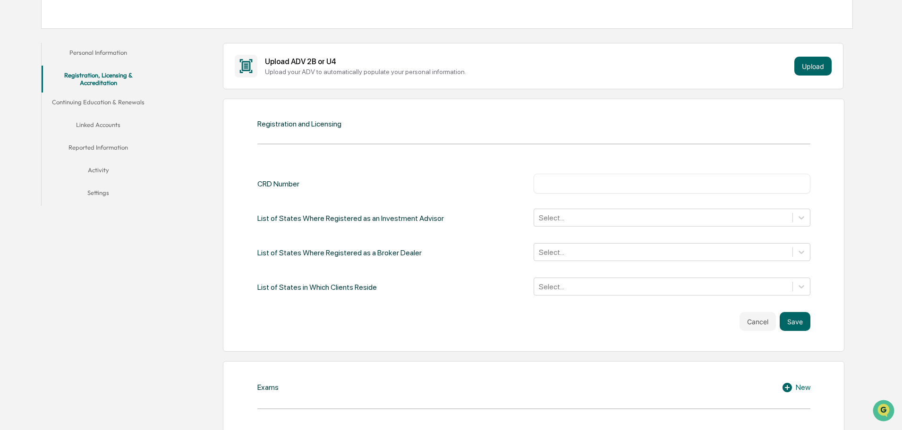
scroll to position [152, 0]
click at [591, 190] on div "​" at bounding box center [672, 183] width 277 height 20
click at [596, 181] on input "text" at bounding box center [672, 183] width 263 height 9
click at [650, 183] on input "text" at bounding box center [672, 183] width 263 height 9
paste input "*******"
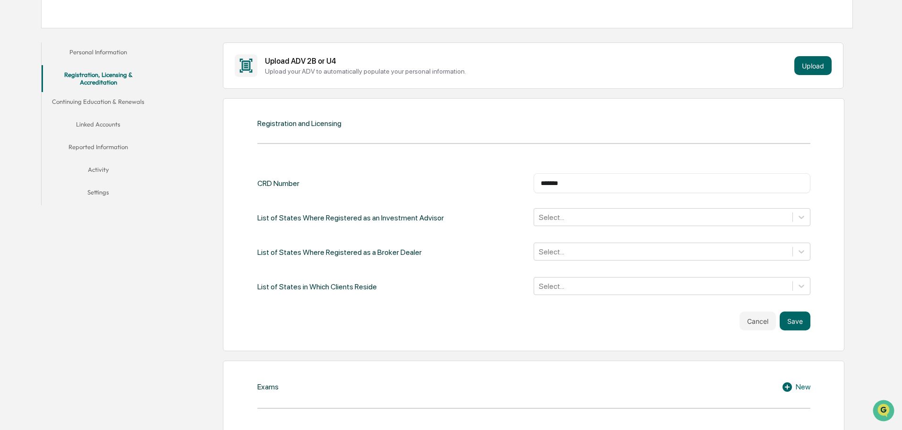
type input "*******"
click at [592, 309] on div "CRD Number ******* ​ List of States Where Registered as an Investment Advisor S…" at bounding box center [533, 251] width 553 height 157
click at [797, 315] on button "Save" at bounding box center [795, 321] width 31 height 19
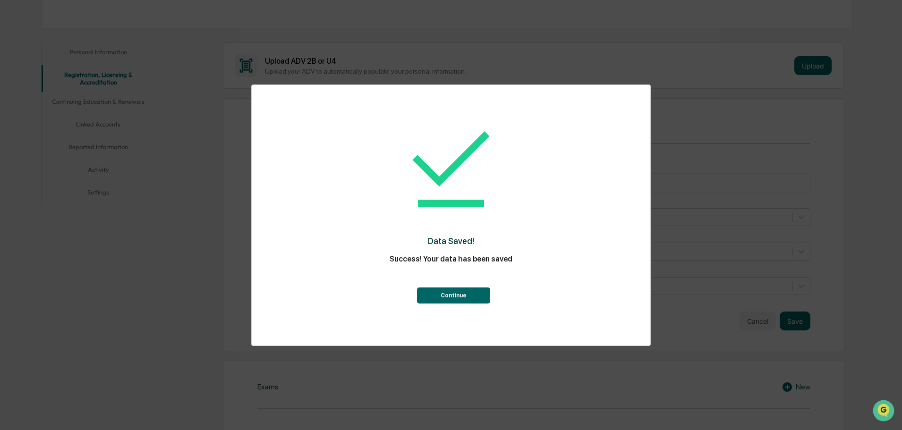
click at [475, 288] on button "Continue" at bounding box center [453, 296] width 73 height 16
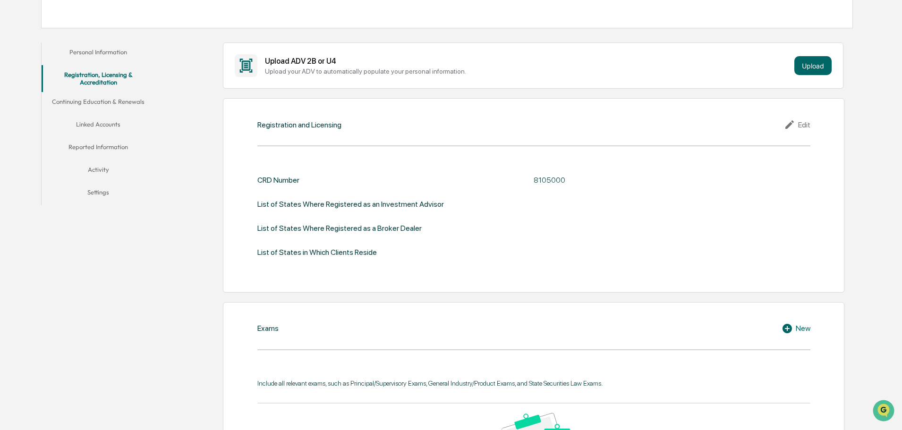
scroll to position [0, 0]
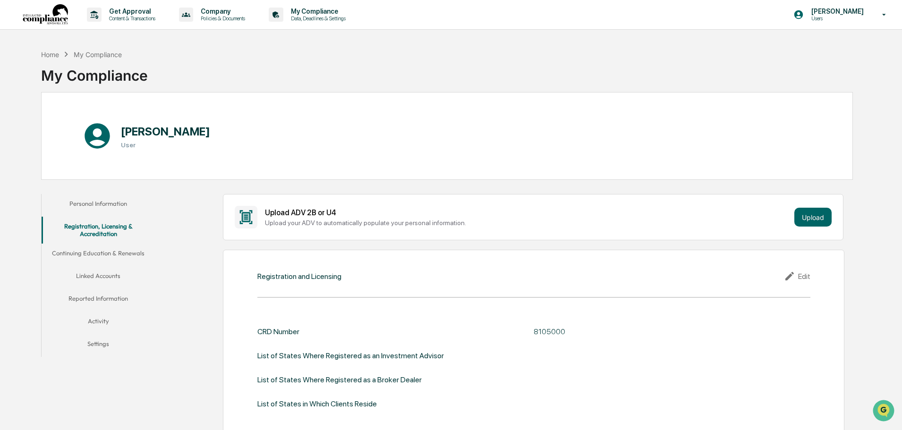
click at [821, 227] on div "Upload ADV 2B or U4 Upload your ADV to automatically populate your personal inf…" at bounding box center [533, 217] width 597 height 23
click at [417, 225] on div "Upload ADV 2B or U4 Upload your ADV to automatically populate your personal inf…" at bounding box center [533, 217] width 621 height 46
click at [431, 223] on div "Upload your ADV to automatically populate your personal information." at bounding box center [528, 223] width 526 height 8
click at [136, 256] on button "Continuing Education & Renewals" at bounding box center [98, 255] width 113 height 23
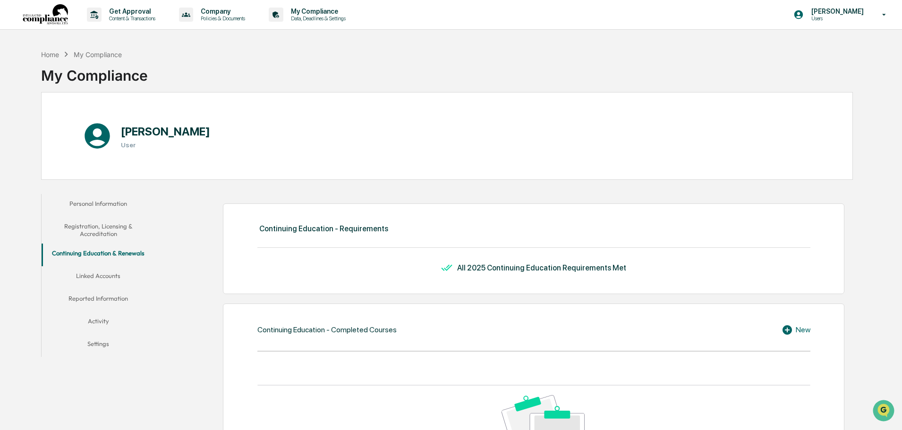
click at [112, 206] on button "Personal Information" at bounding box center [98, 205] width 113 height 23
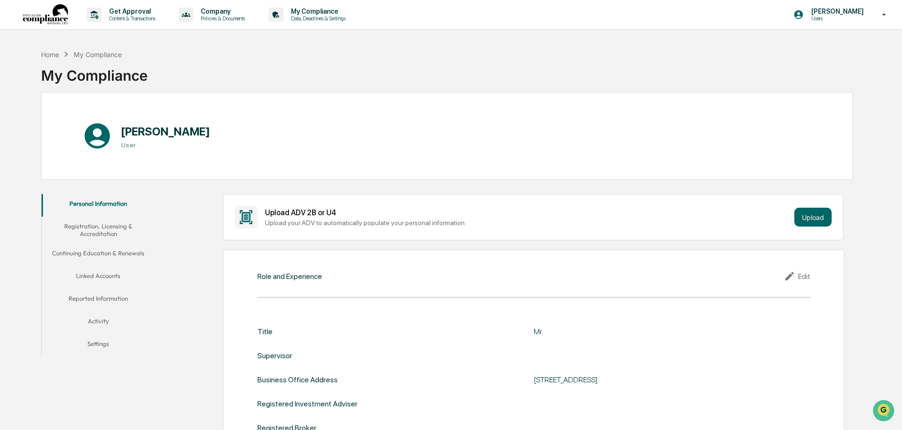
click at [109, 235] on button "Registration, Licensing & Accreditation" at bounding box center [98, 230] width 113 height 27
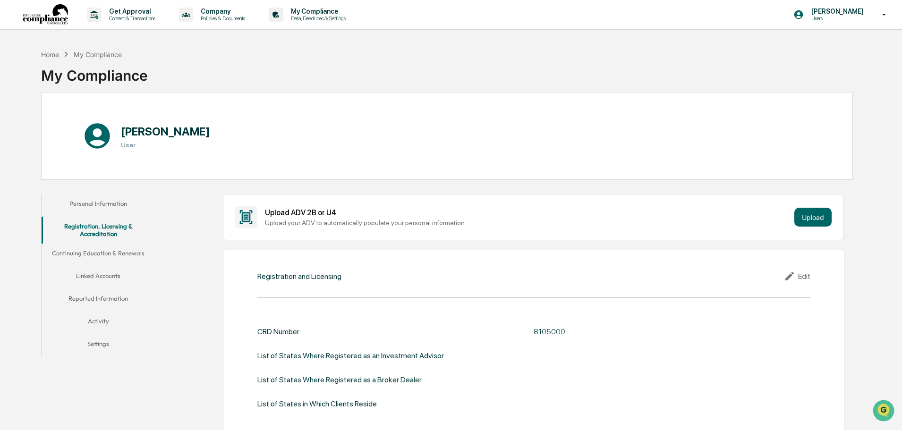
click at [95, 317] on button "Activity" at bounding box center [98, 323] width 113 height 23
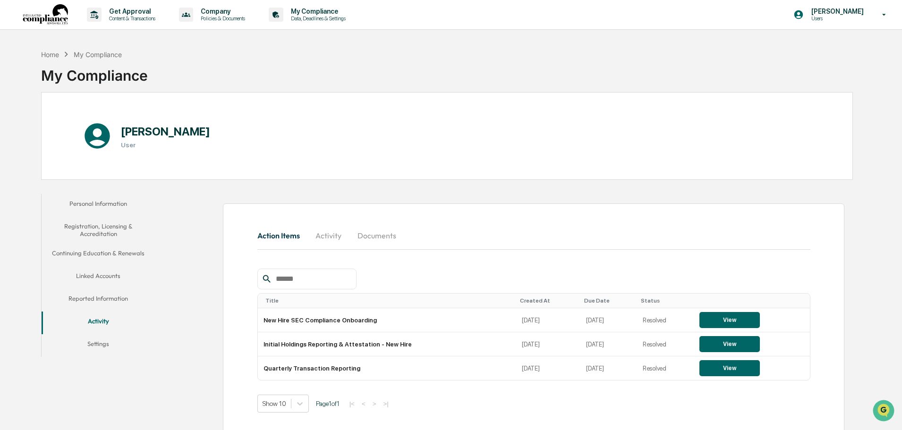
click at [95, 295] on button "Reported Information" at bounding box center [98, 300] width 113 height 23
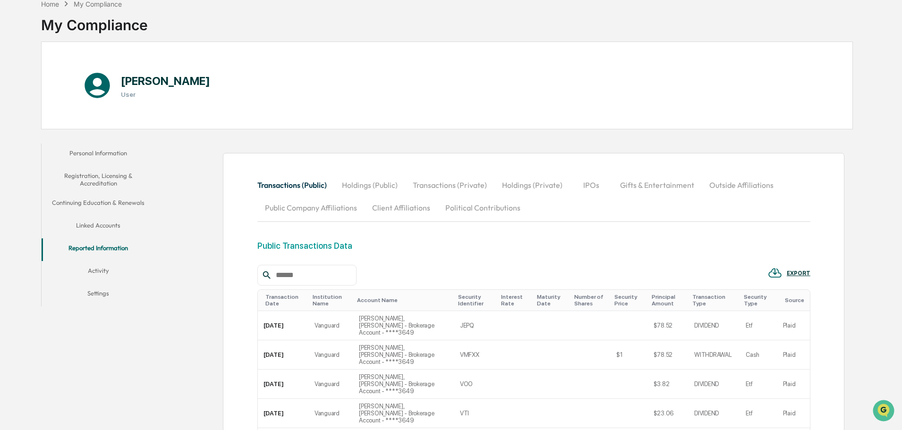
scroll to position [142, 0]
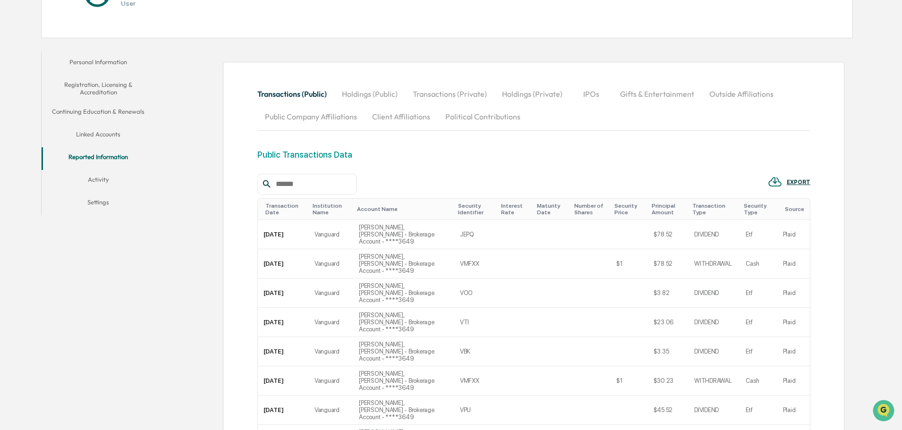
click at [440, 95] on button "Transactions (Private)" at bounding box center [449, 94] width 89 height 23
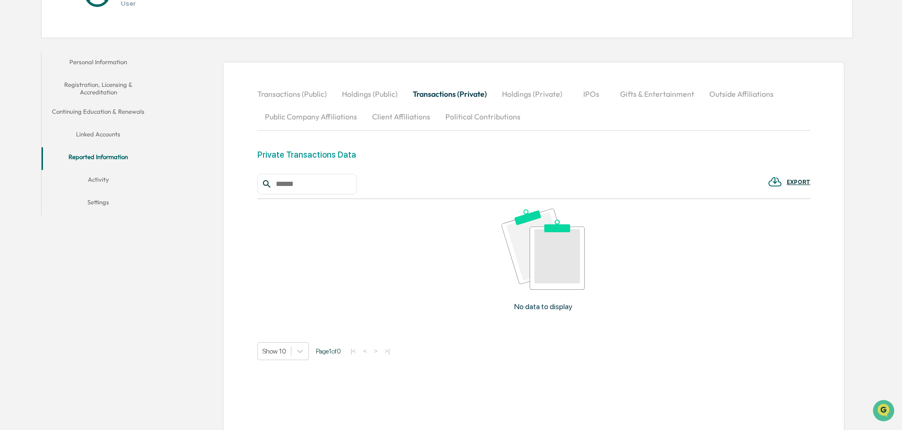
click at [379, 99] on button "Holdings (Public)" at bounding box center [369, 94] width 71 height 23
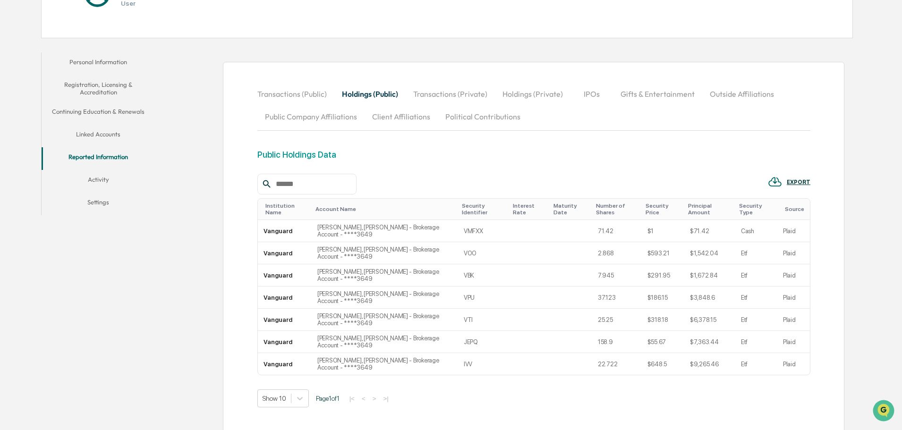
click at [533, 91] on button "Holdings (Private)" at bounding box center [533, 94] width 76 height 23
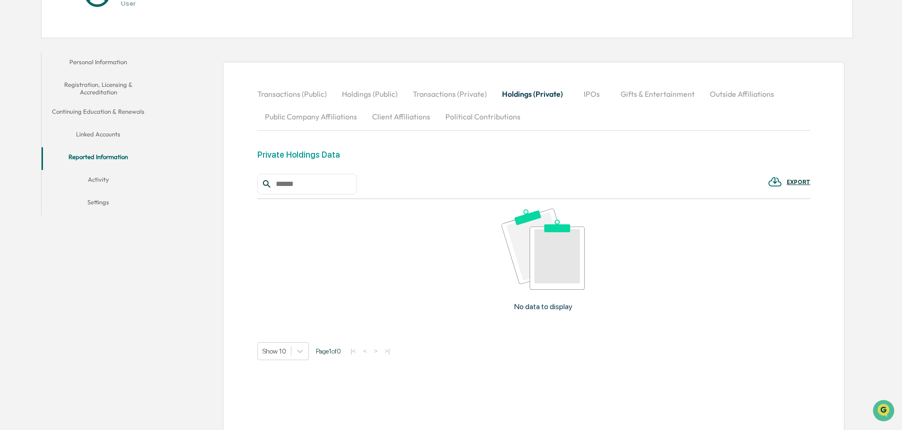
click at [471, 115] on button "Political Contributions" at bounding box center [483, 116] width 90 height 23
click at [337, 122] on button "Public Company Affiliations" at bounding box center [310, 116] width 107 height 23
click at [411, 114] on button "Client Affiliations" at bounding box center [401, 116] width 73 height 23
click at [664, 83] on button "Gifts & Entertainment" at bounding box center [657, 94] width 89 height 23
click at [578, 88] on button "IPOs" at bounding box center [591, 94] width 43 height 23
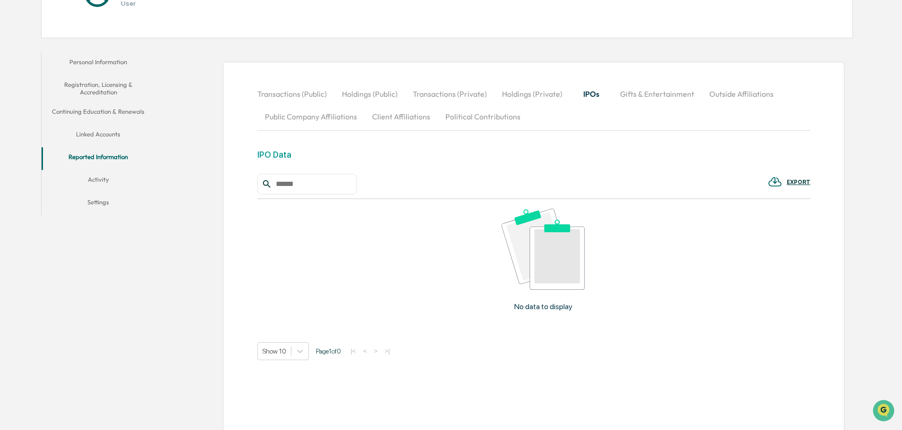
click at [541, 102] on button "Holdings (Private)" at bounding box center [533, 94] width 76 height 23
click at [461, 99] on button "Transactions (Private)" at bounding box center [449, 94] width 89 height 23
click at [104, 204] on button "Settings" at bounding box center [98, 204] width 113 height 23
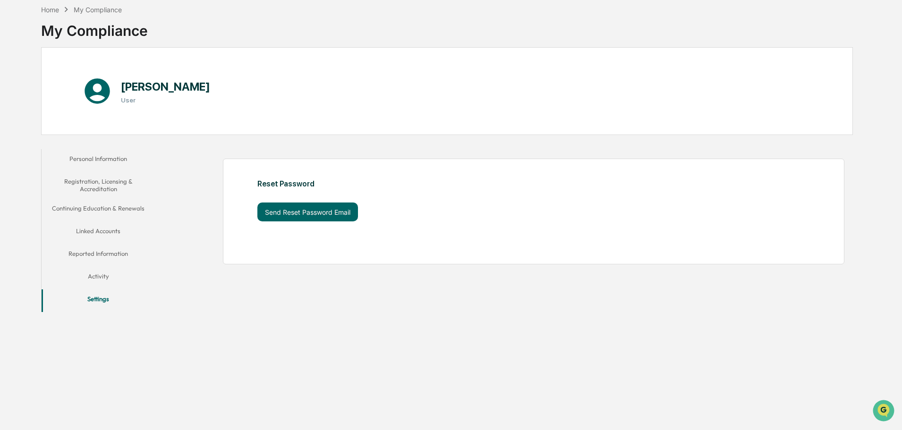
scroll to position [45, 0]
click at [98, 168] on button "Personal Information" at bounding box center [98, 160] width 113 height 23
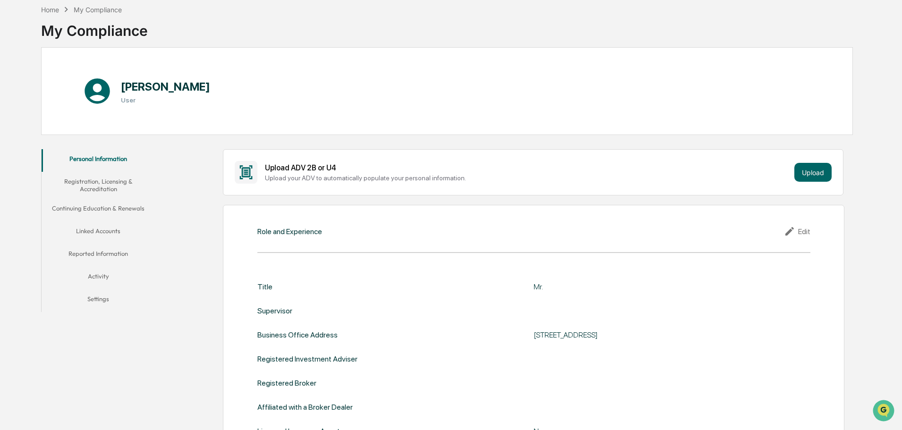
click at [86, 11] on div "My Compliance" at bounding box center [98, 10] width 48 height 8
click at [57, 10] on div "Home" at bounding box center [50, 10] width 18 height 8
